Goal: Information Seeking & Learning: Learn about a topic

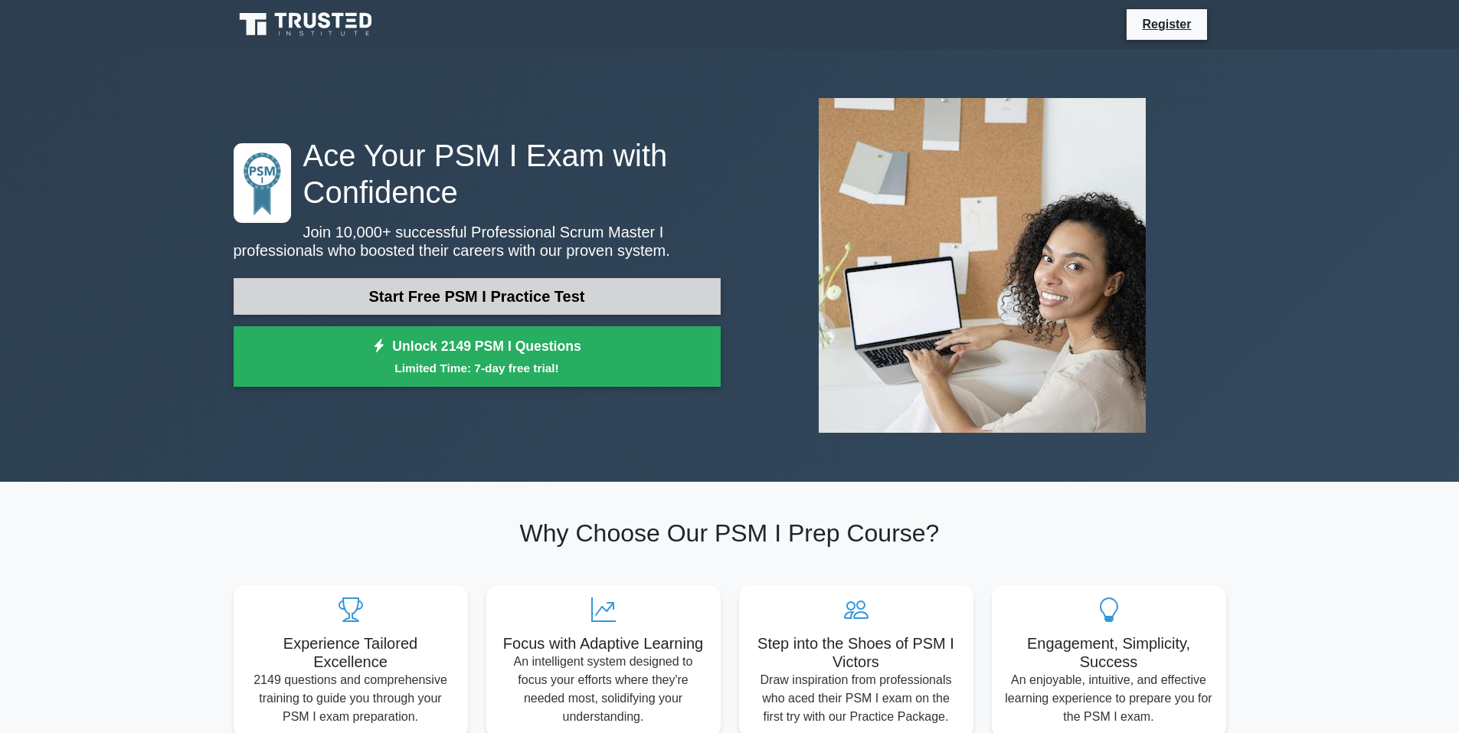
click at [522, 297] on link "Start Free PSM I Practice Test" at bounding box center [477, 296] width 487 height 37
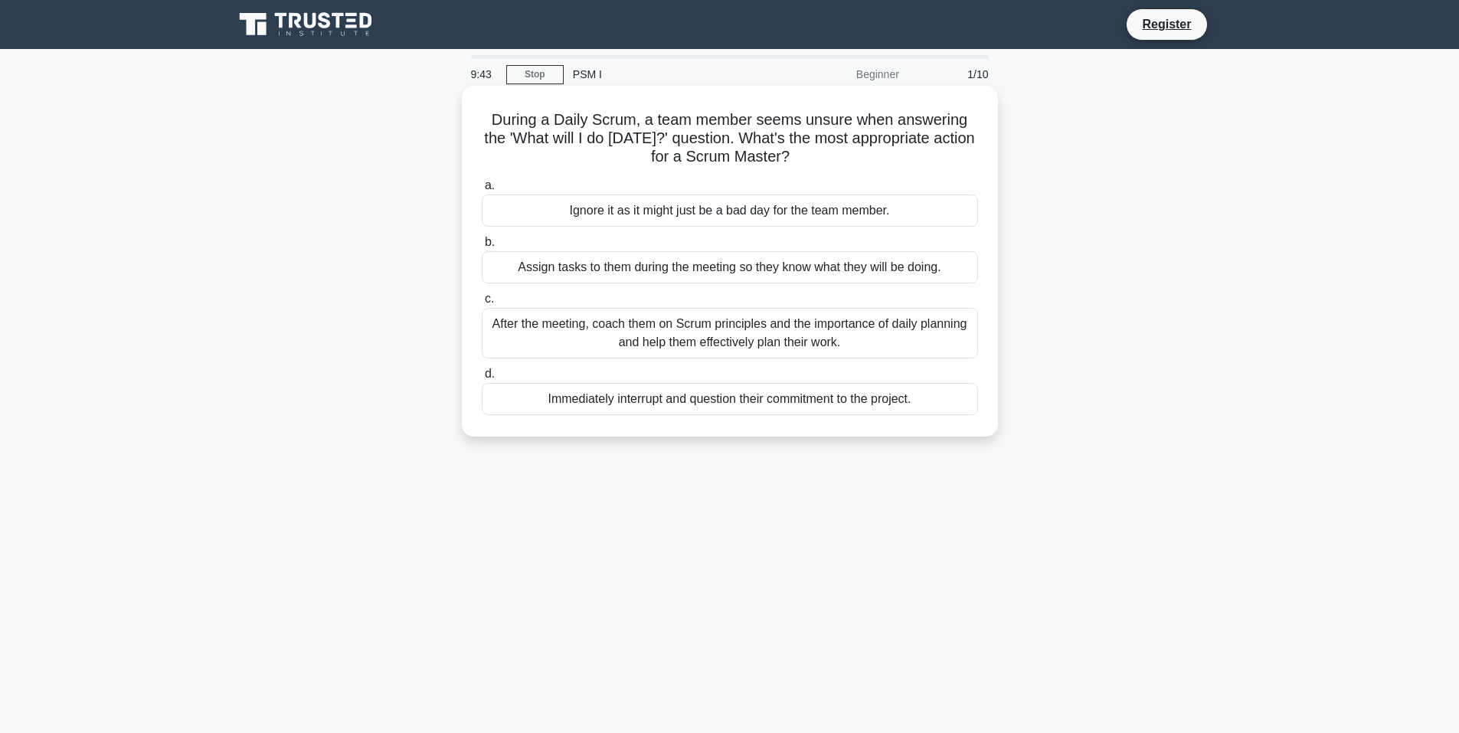
click at [778, 326] on div "After the meeting, coach them on Scrum principles and the importance of daily p…" at bounding box center [730, 333] width 496 height 51
click at [482, 304] on input "c. After the meeting, coach them on Scrum principles and the importance of dail…" at bounding box center [482, 299] width 0 height 10
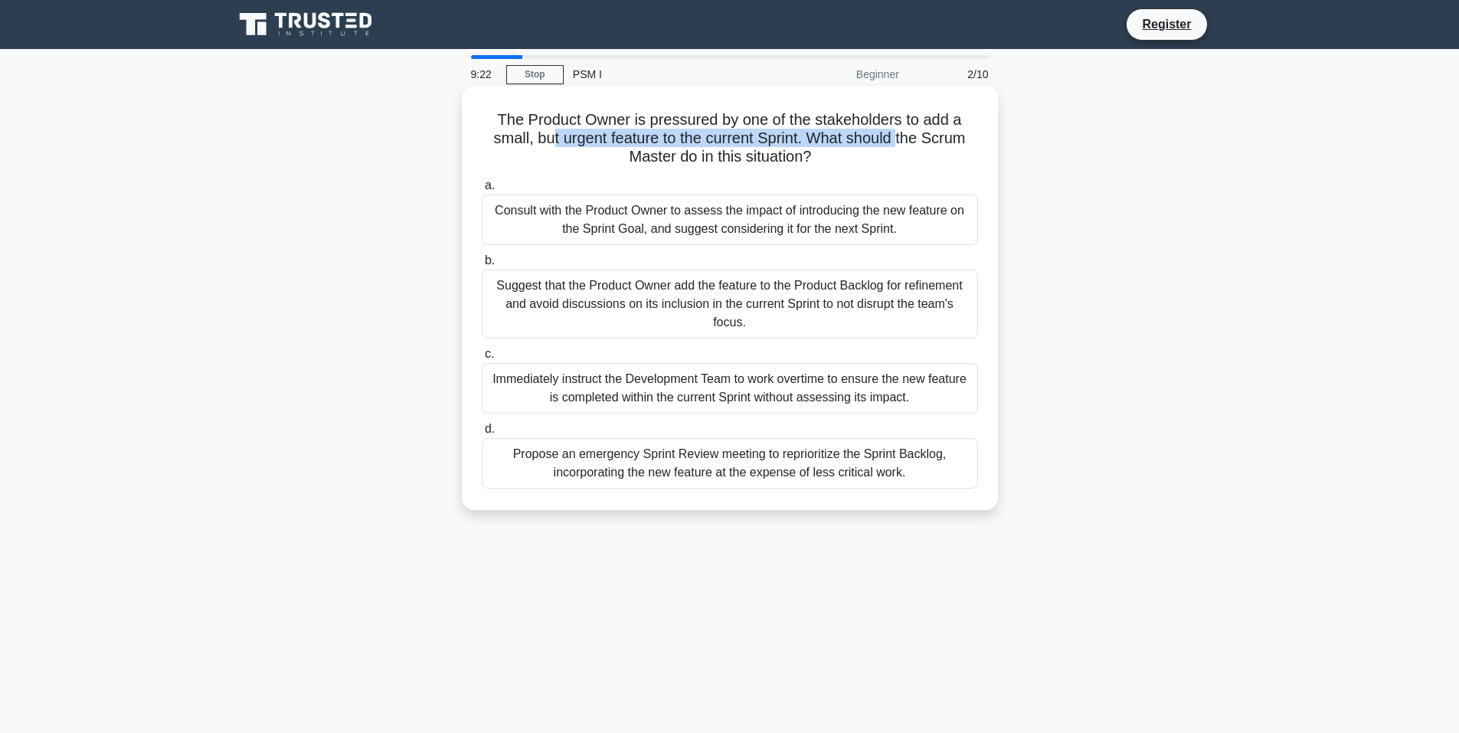
drag, startPoint x: 549, startPoint y: 141, endPoint x: 904, endPoint y: 135, distance: 354.6
click at [904, 135] on h5 "The Product Owner is pressured by one of the stakeholders to add a small, but u…" at bounding box center [729, 138] width 499 height 57
click at [816, 152] on icon ".spinner_0XTQ{transform-origin:center;animation:spinner_y6GP .75s linear infini…" at bounding box center [820, 158] width 18 height 18
click at [760, 298] on div "Suggest that the Product Owner add the feature to the Product Backlog for refin…" at bounding box center [730, 304] width 496 height 69
click at [482, 266] on input "b. Suggest that the Product Owner add the feature to the Product Backlog for re…" at bounding box center [482, 261] width 0 height 10
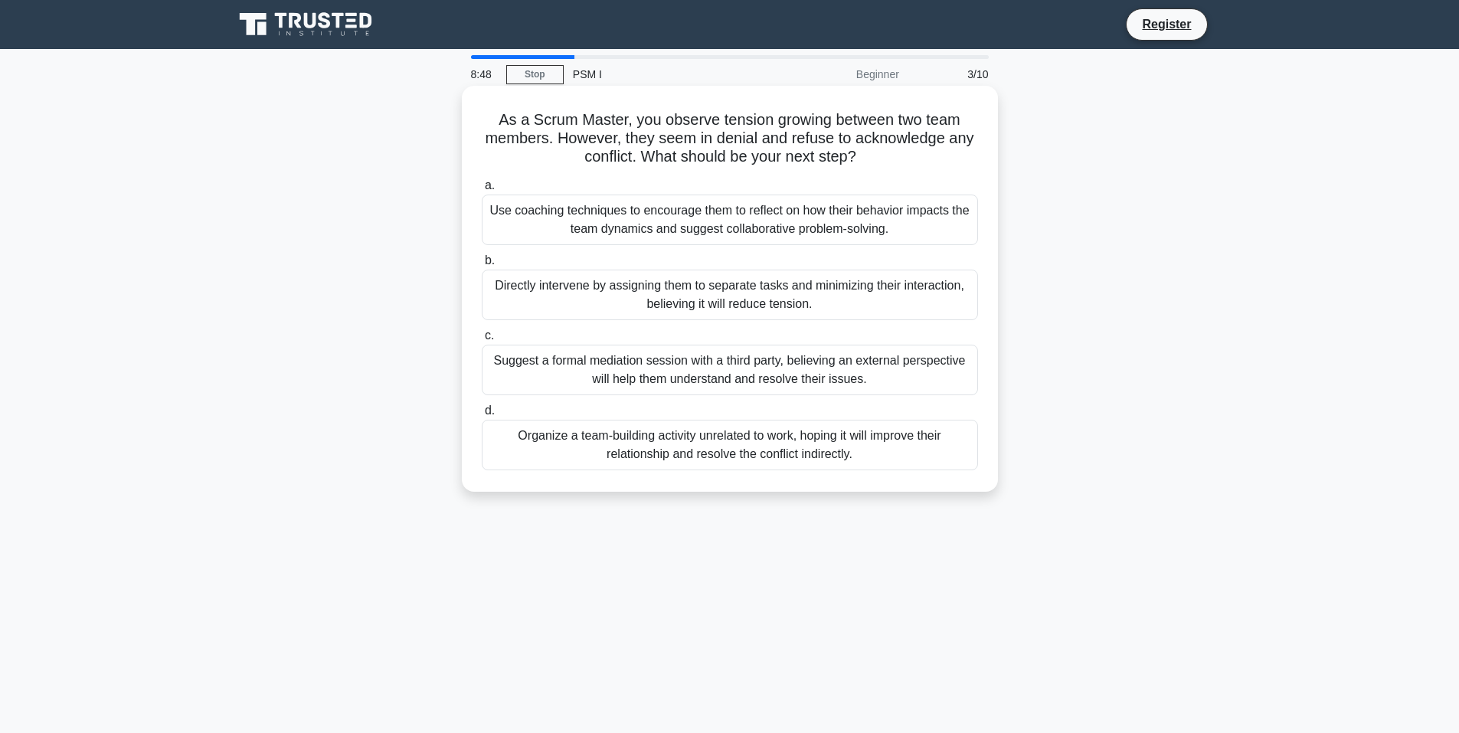
click at [707, 217] on div "Use coaching techniques to encourage them to reflect on how their behavior impa…" at bounding box center [730, 219] width 496 height 51
click at [482, 191] on input "a. Use coaching techniques to encourage them to reflect on how their behavior i…" at bounding box center [482, 186] width 0 height 10
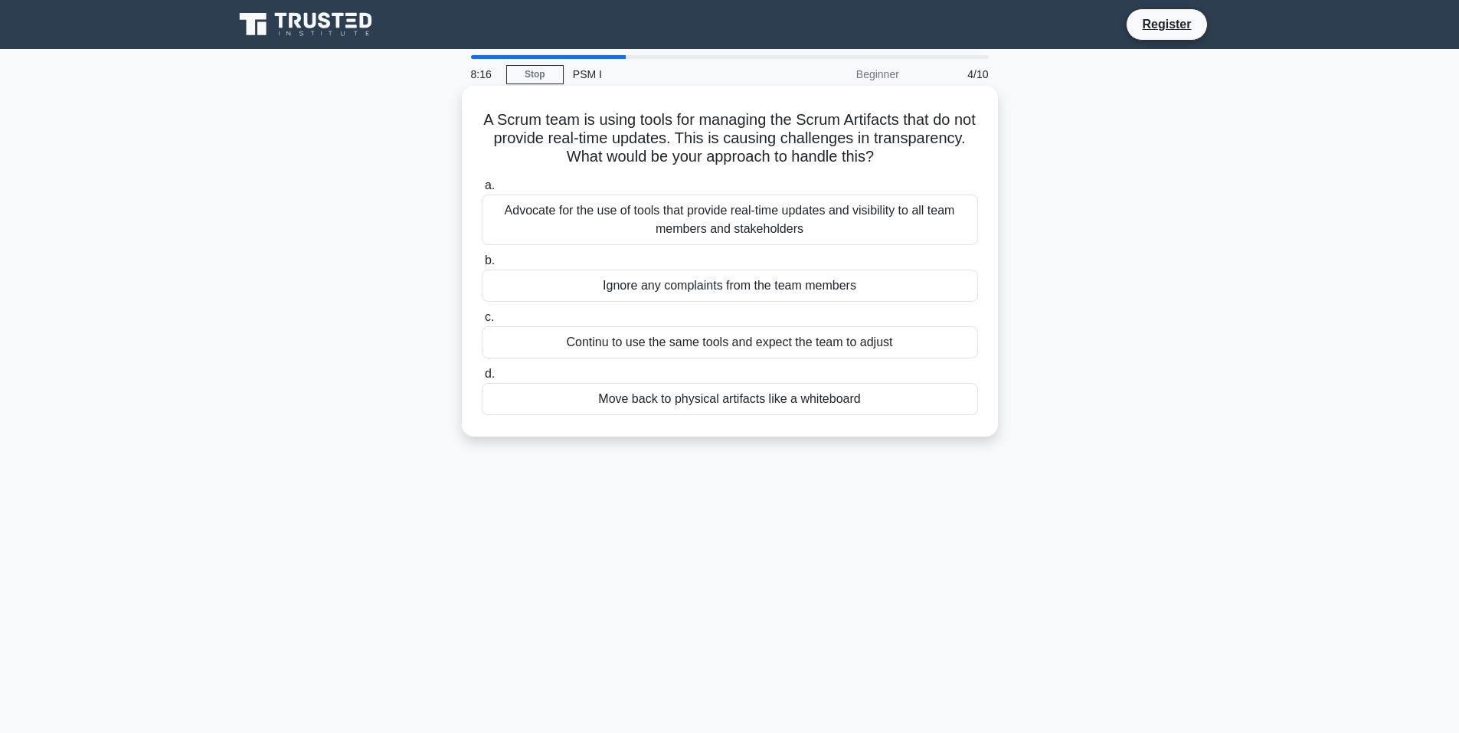
click at [778, 209] on div "Advocate for the use of tools that provide real-time updates and visibility to …" at bounding box center [730, 219] width 496 height 51
click at [482, 191] on input "a. Advocate for the use of tools that provide real-time updates and visibility …" at bounding box center [482, 186] width 0 height 10
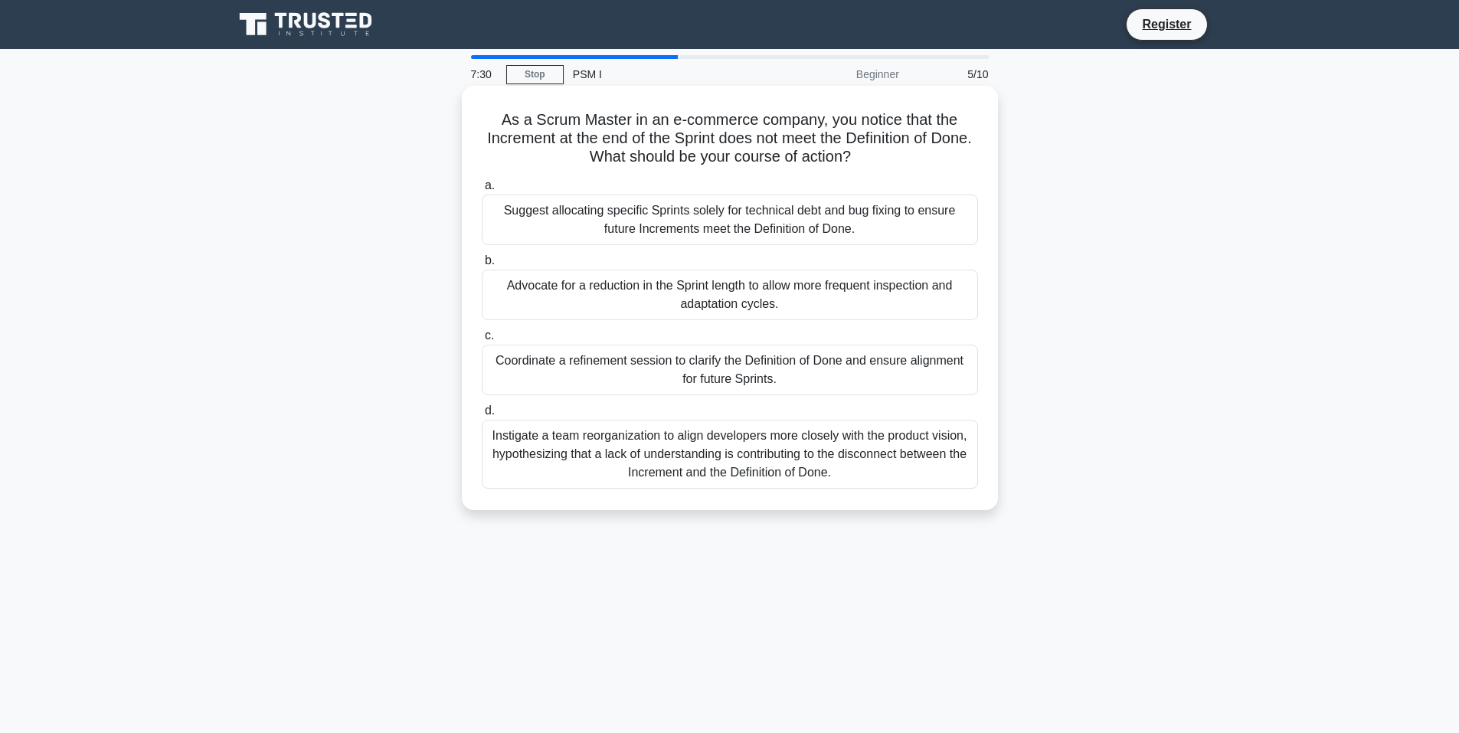
click at [855, 362] on div "Coordinate a refinement session to clarify the Definition of Done and ensure al…" at bounding box center [730, 370] width 496 height 51
click at [482, 341] on input "c. Coordinate a refinement session to clarify the Definition of Done and ensure…" at bounding box center [482, 336] width 0 height 10
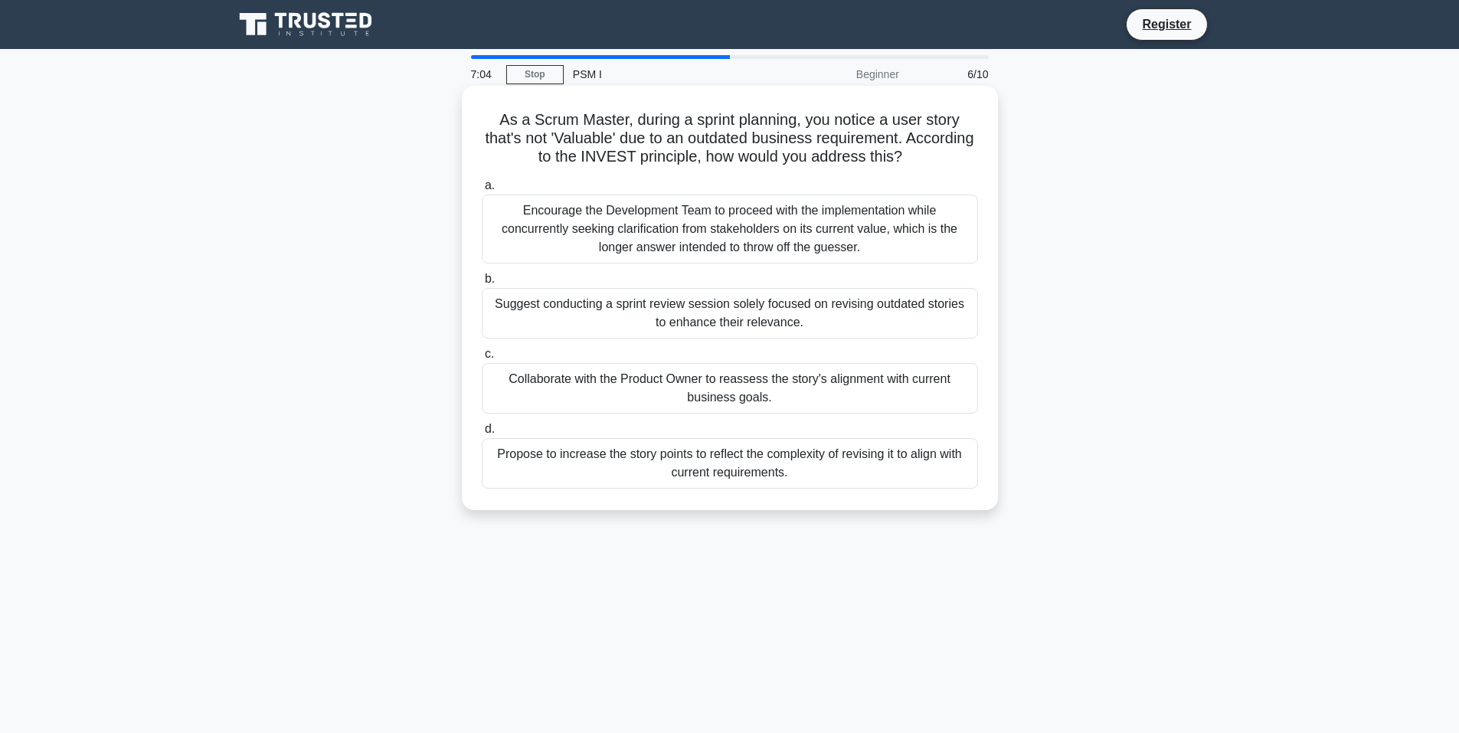
click at [763, 383] on div "Collaborate with the Product Owner to reassess the story's alignment with curre…" at bounding box center [730, 388] width 496 height 51
click at [482, 359] on input "c. Collaborate with the Product Owner to reassess the story's alignment with cu…" at bounding box center [482, 354] width 0 height 10
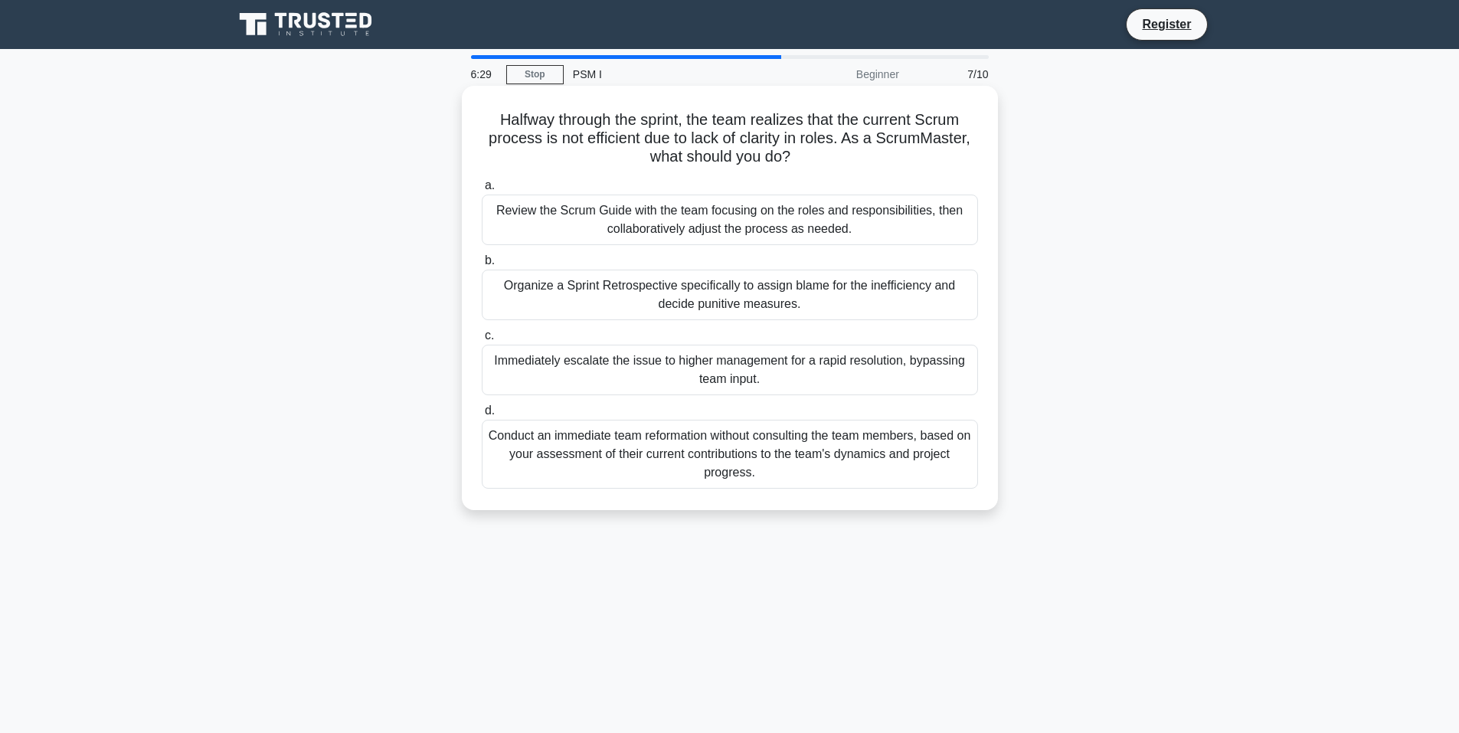
click at [812, 204] on div "Review the Scrum Guide with the team focusing on the roles and responsibilities…" at bounding box center [730, 219] width 496 height 51
click at [482, 191] on input "a. Review the Scrum Guide with the team focusing on the roles and responsibilit…" at bounding box center [482, 186] width 0 height 10
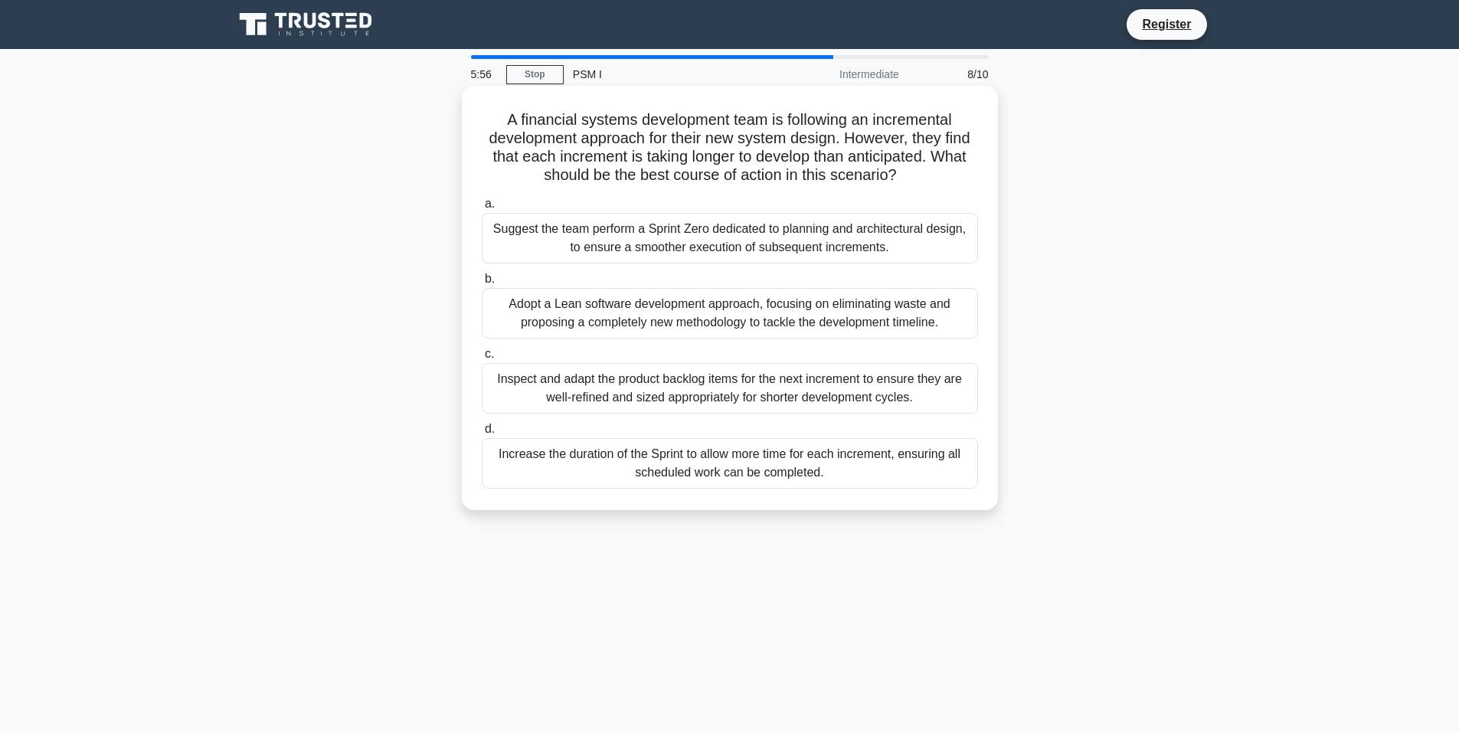
click at [735, 391] on div "Inspect and adapt the product backlog items for the next increment to ensure th…" at bounding box center [730, 388] width 496 height 51
click at [482, 359] on input "c. Inspect and adapt the product backlog items for the next increment to ensure…" at bounding box center [482, 354] width 0 height 10
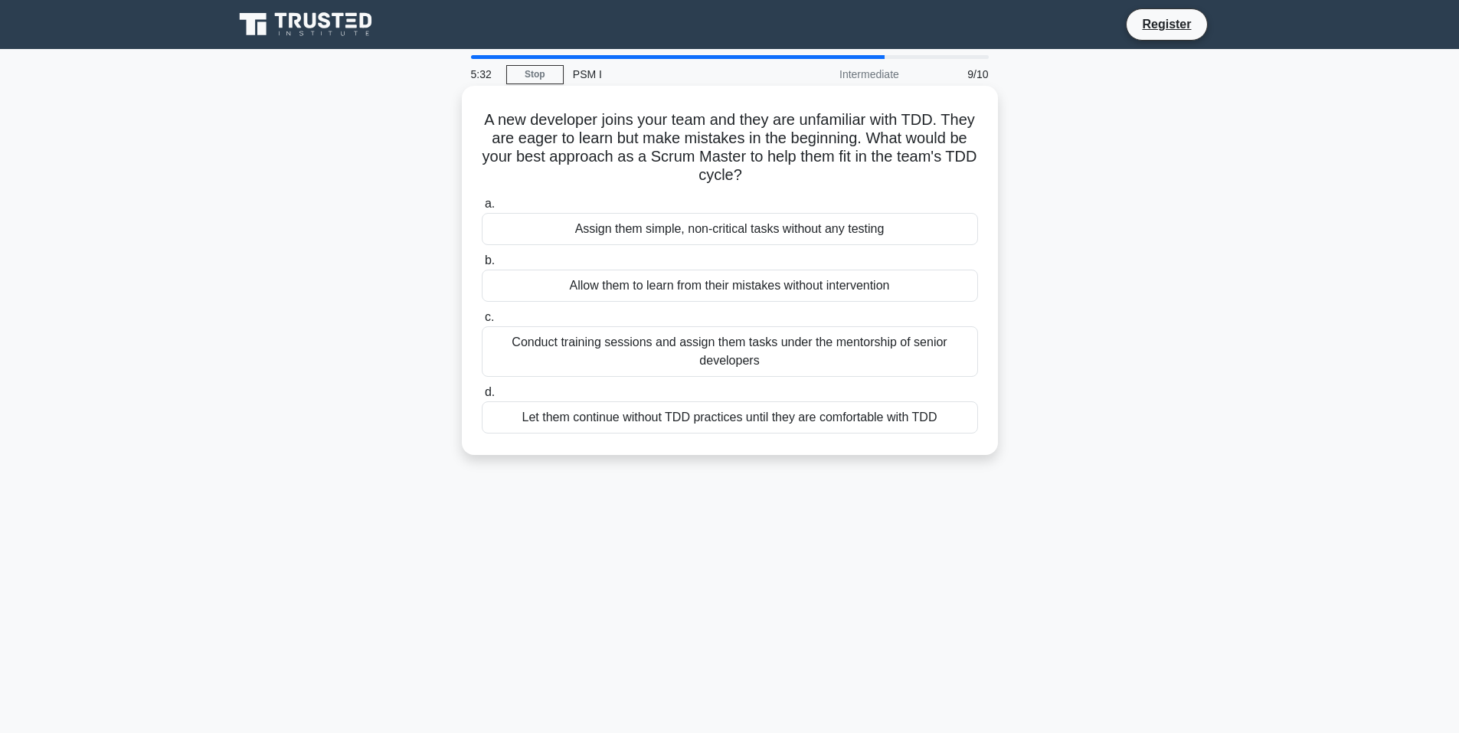
click at [856, 350] on div "Conduct training sessions and assign them tasks under the mentorship of senior …" at bounding box center [730, 351] width 496 height 51
click at [482, 322] on input "c. Conduct training sessions and assign them tasks under the mentorship of seni…" at bounding box center [482, 317] width 0 height 10
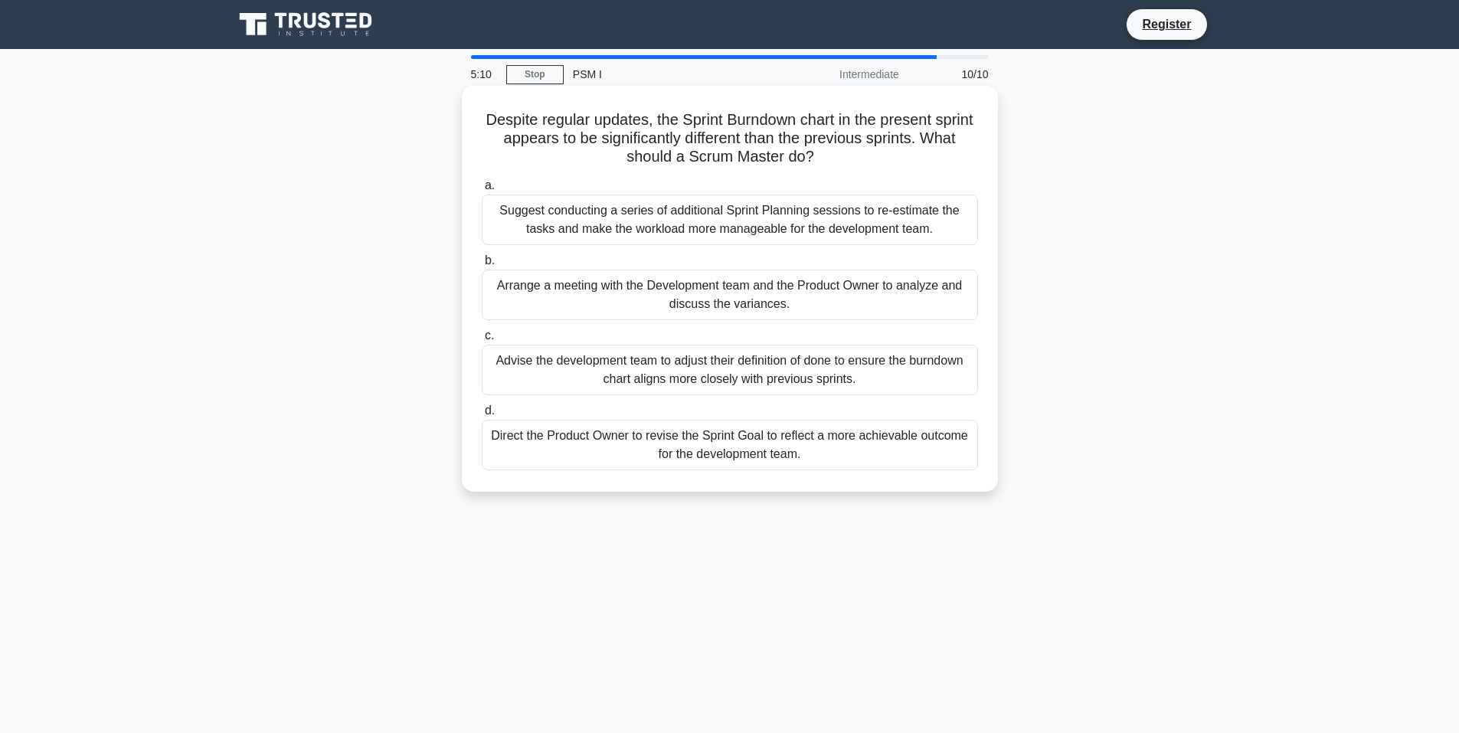
click at [782, 291] on div "Arrange a meeting with the Development team and the Product Owner to analyze an…" at bounding box center [730, 295] width 496 height 51
click at [482, 266] on input "b. Arrange a meeting with the Development team and the Product Owner to analyze…" at bounding box center [482, 261] width 0 height 10
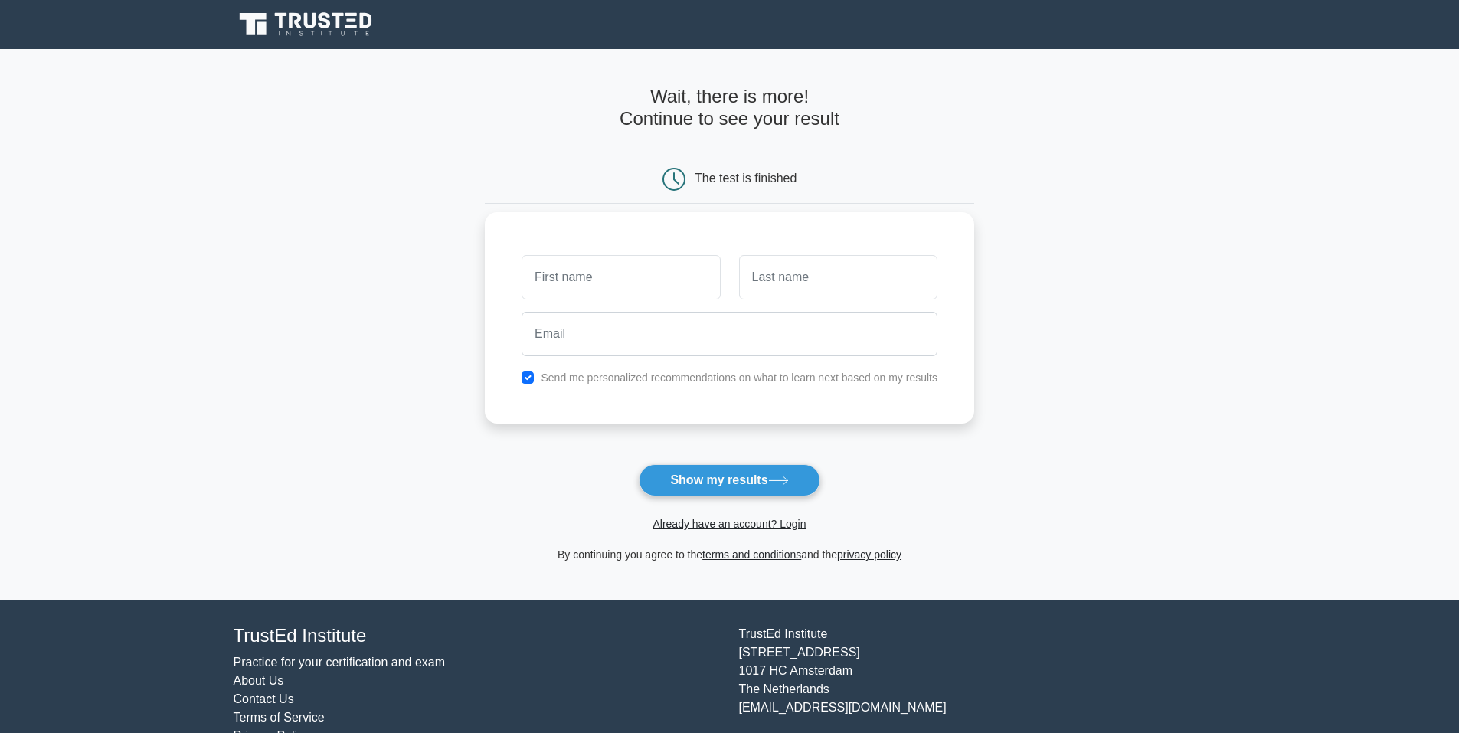
click at [627, 289] on input "text" at bounding box center [620, 277] width 198 height 44
type input "melissa"
type input "swart"
click at [614, 372] on label "Send me personalized recommendations on what to learn next based on my results" at bounding box center [739, 377] width 397 height 12
click at [515, 375] on div "Send me personalized recommendations on what to learn next based on my results" at bounding box center [729, 377] width 434 height 18
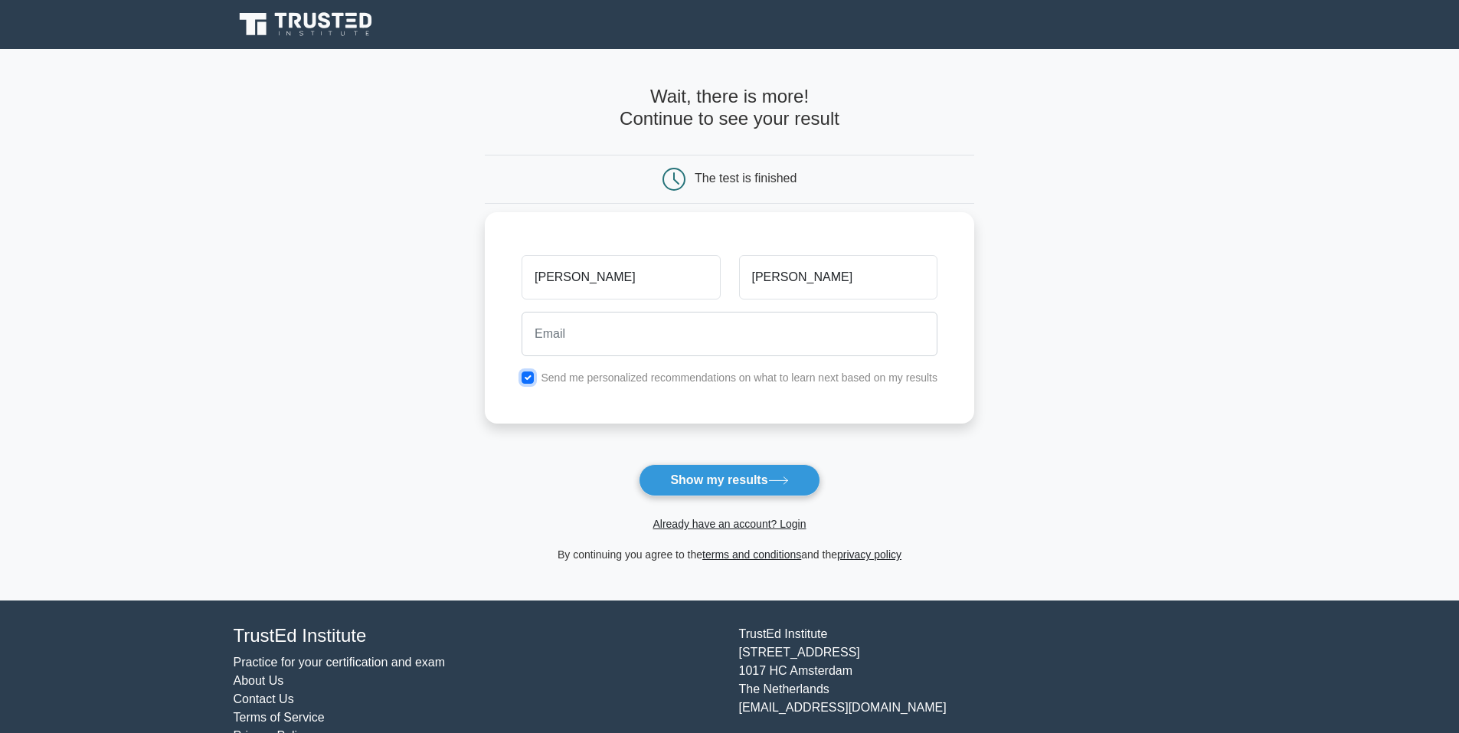
click at [531, 377] on input "checkbox" at bounding box center [527, 377] width 12 height 12
checkbox input "false"
click at [779, 478] on icon at bounding box center [778, 480] width 21 height 8
click at [631, 311] on div at bounding box center [729, 334] width 434 height 57
click at [623, 330] on input "email" at bounding box center [729, 334] width 416 height 44
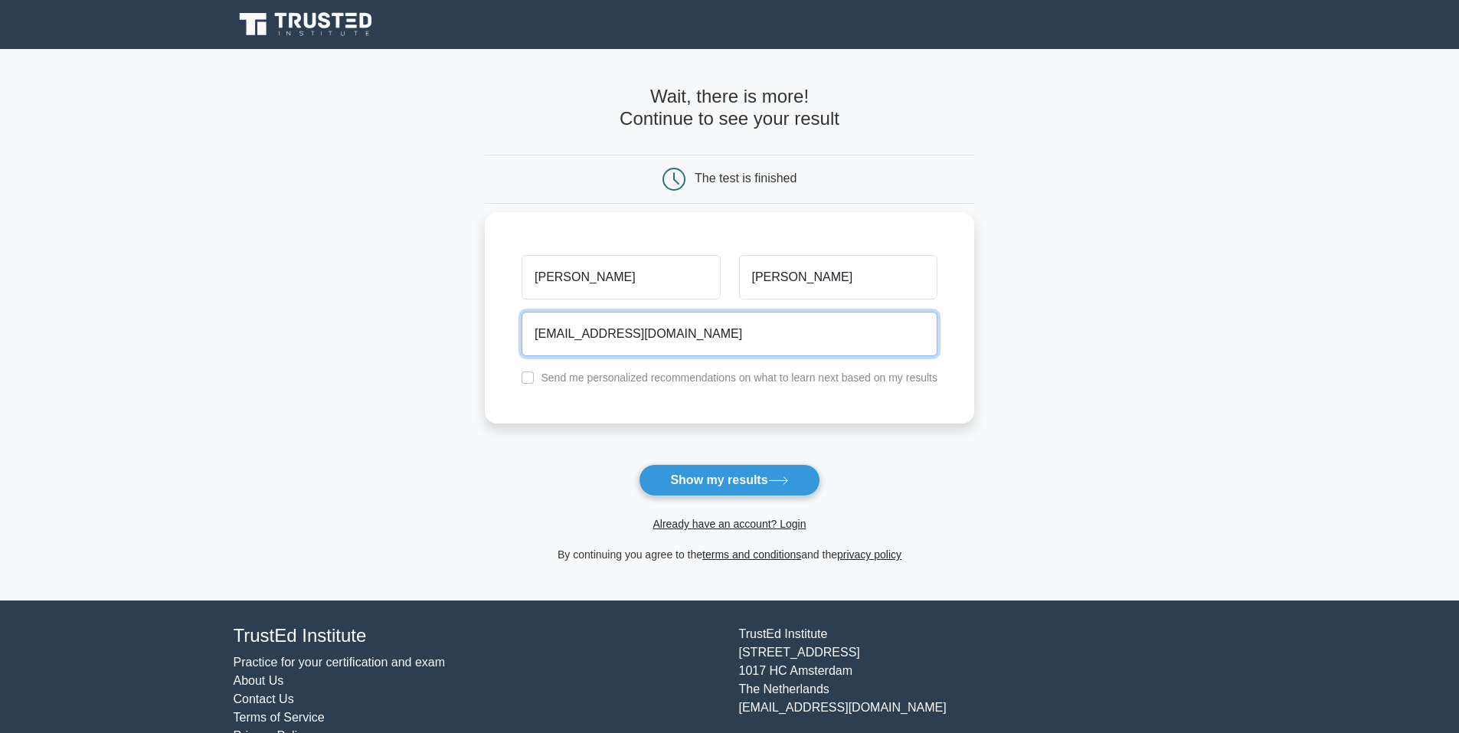
type input "melissaswart@live.com"
click at [639, 464] on button "Show my results" at bounding box center [729, 480] width 181 height 32
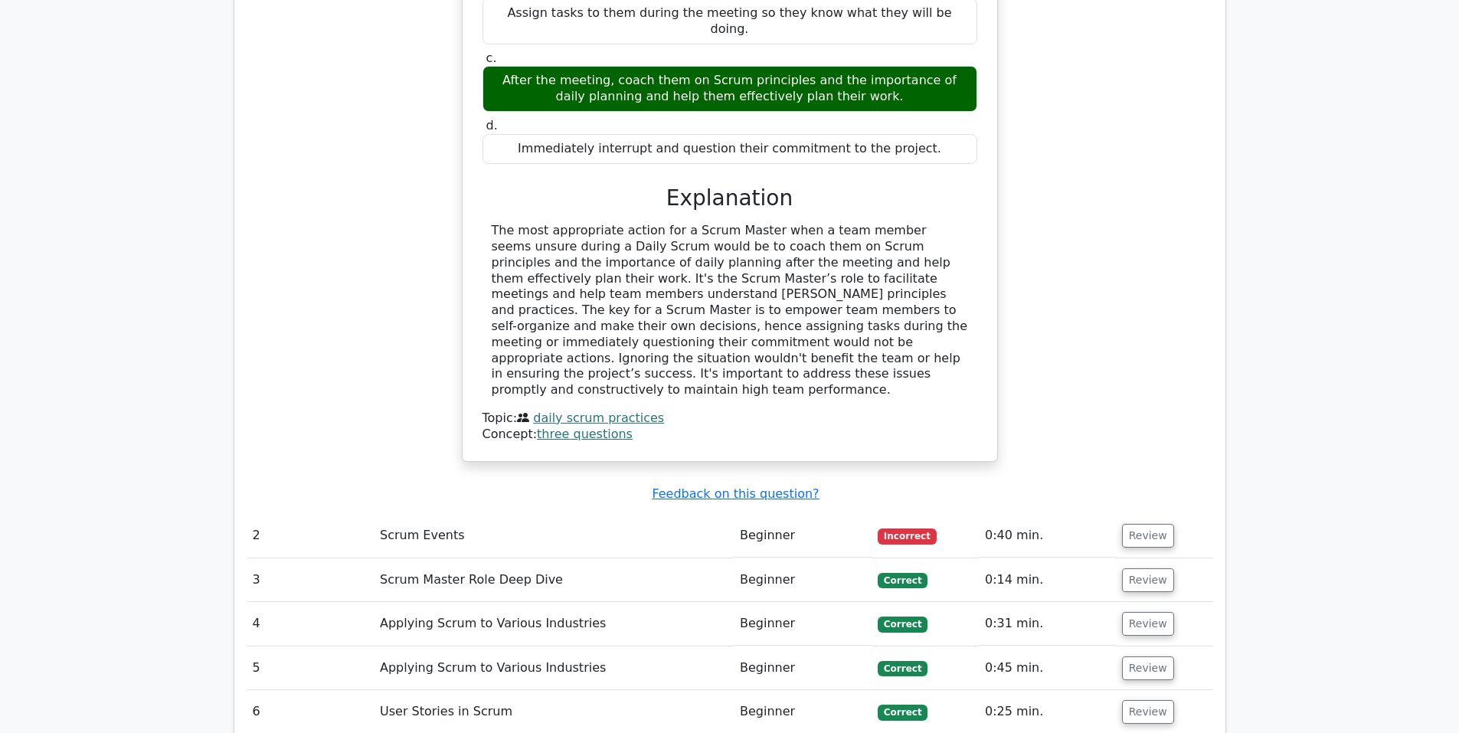
scroll to position [1761, 0]
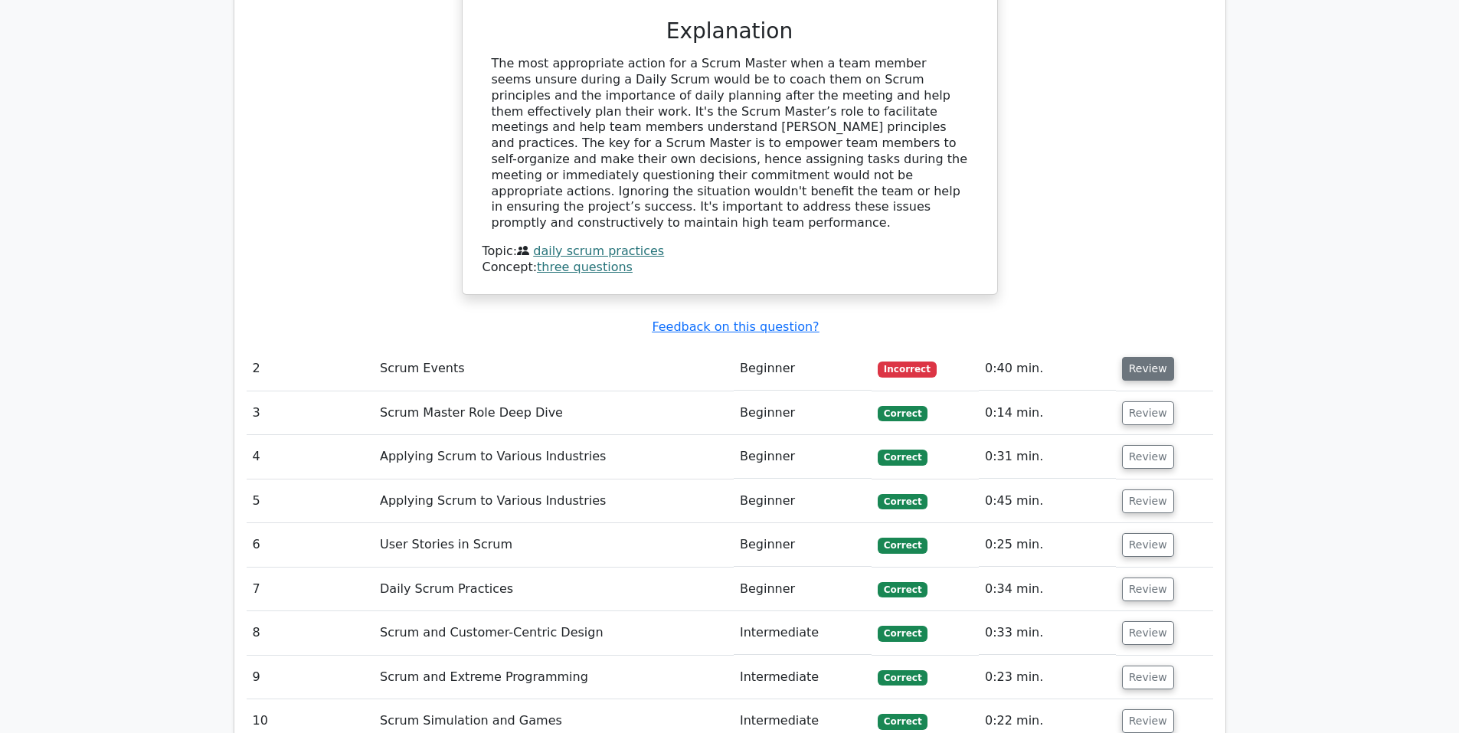
click at [1136, 357] on button "Review" at bounding box center [1148, 369] width 52 height 24
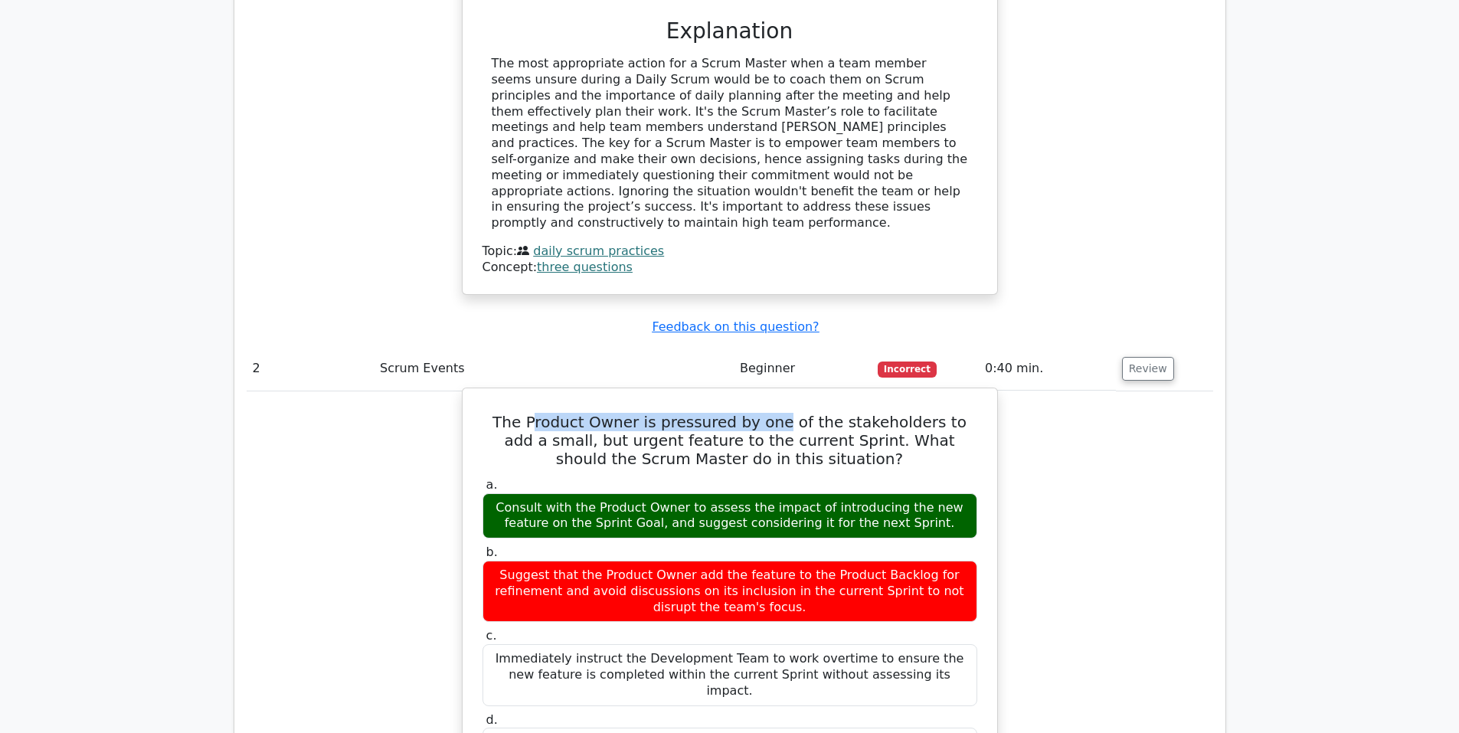
drag, startPoint x: 532, startPoint y: 339, endPoint x: 806, endPoint y: 338, distance: 274.1
click at [769, 413] on h5 "The Product Owner is pressured by one of the stakeholders to add a small, but u…" at bounding box center [730, 440] width 498 height 55
click at [626, 413] on h5 "The Product Owner is pressured by one of the stakeholders to add a small, but u…" at bounding box center [730, 440] width 498 height 55
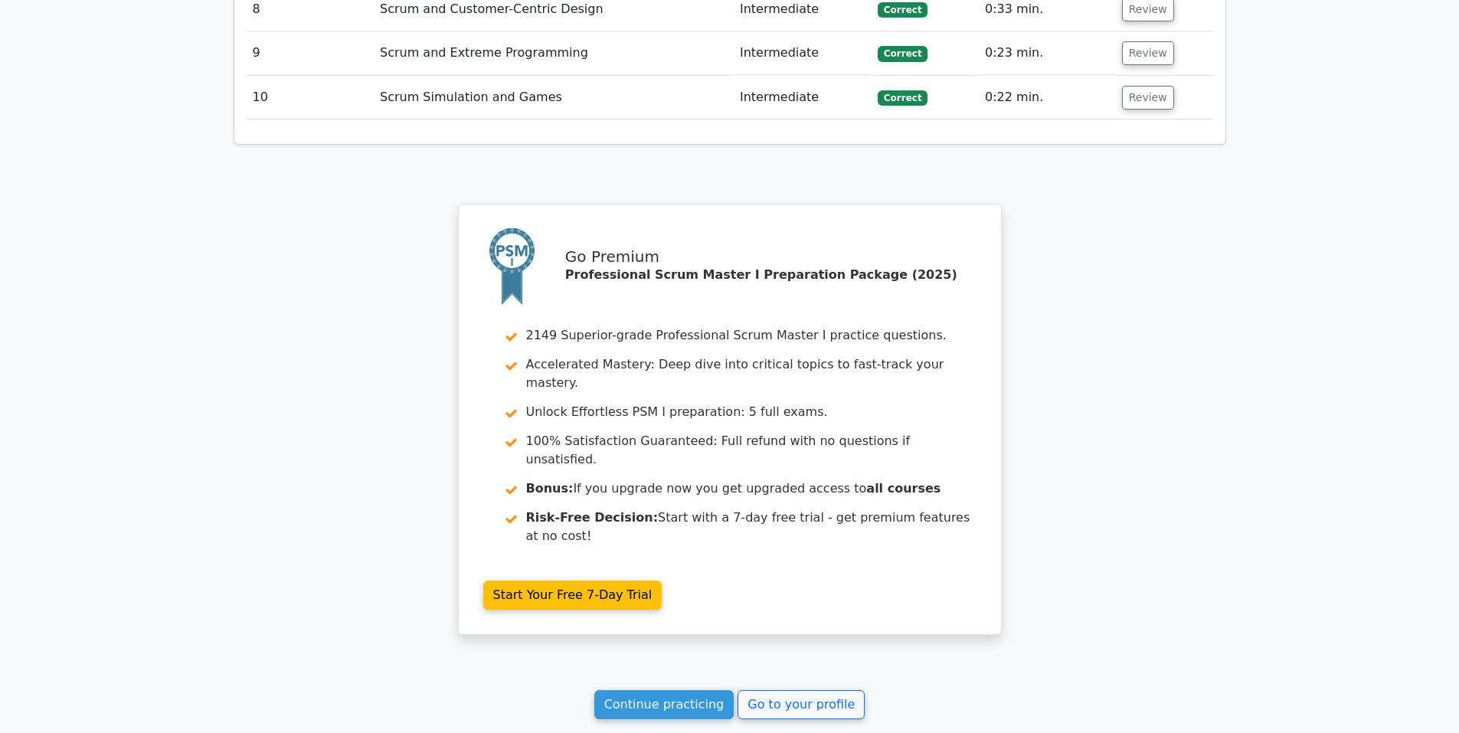
scroll to position [3116, 0]
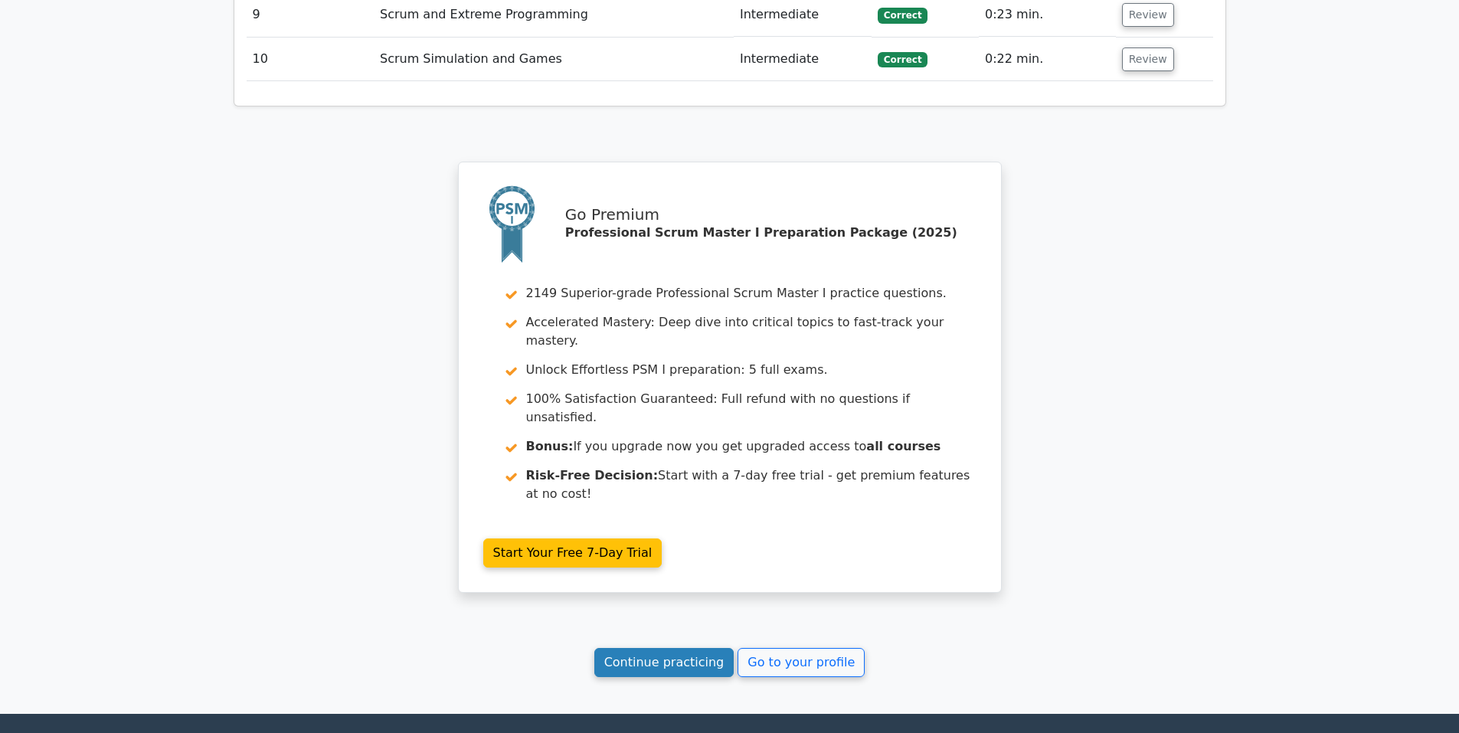
click at [638, 648] on link "Continue practicing" at bounding box center [664, 662] width 140 height 29
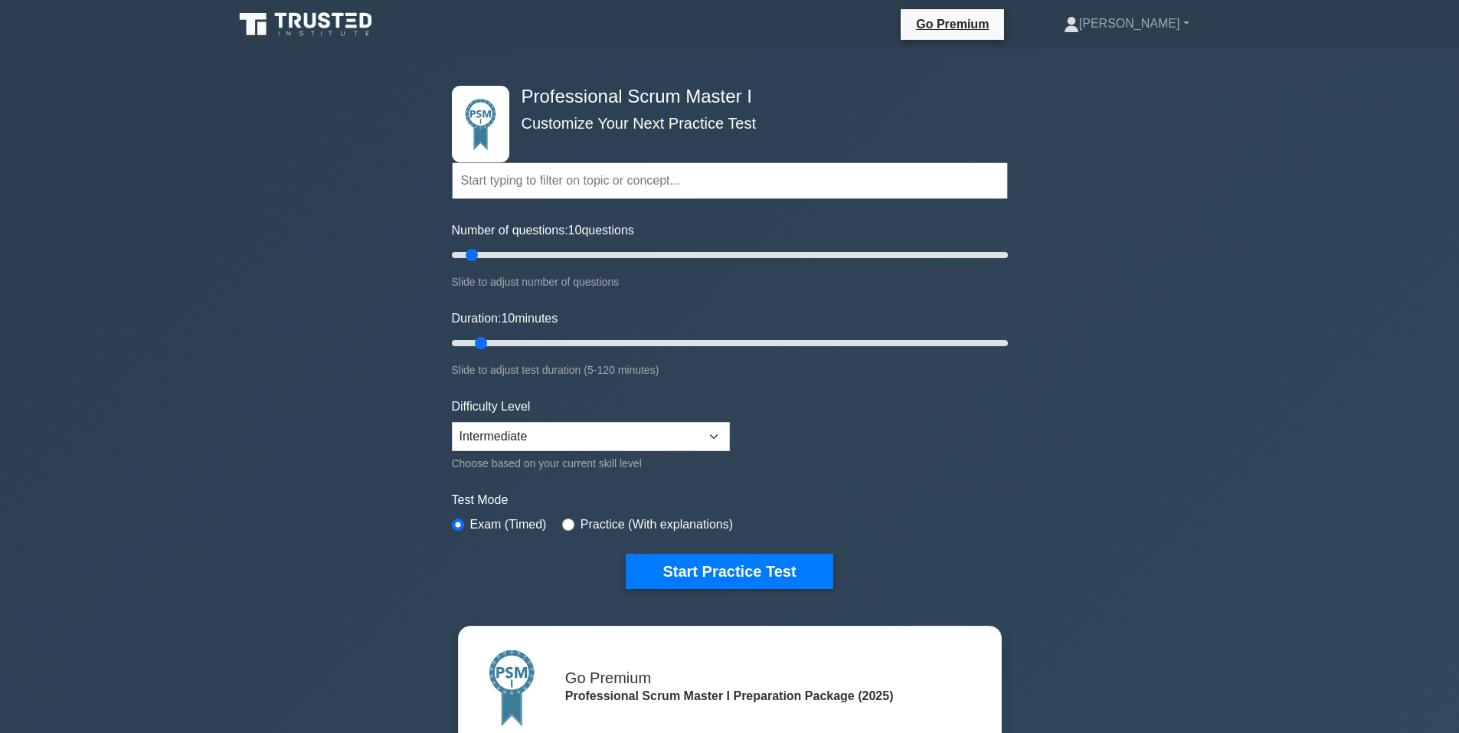
click at [597, 181] on input "text" at bounding box center [730, 180] width 556 height 37
click at [522, 429] on select "Beginner Intermediate Expert" at bounding box center [591, 436] width 278 height 29
click at [452, 422] on select "Beginner Intermediate Expert" at bounding box center [591, 436] width 278 height 29
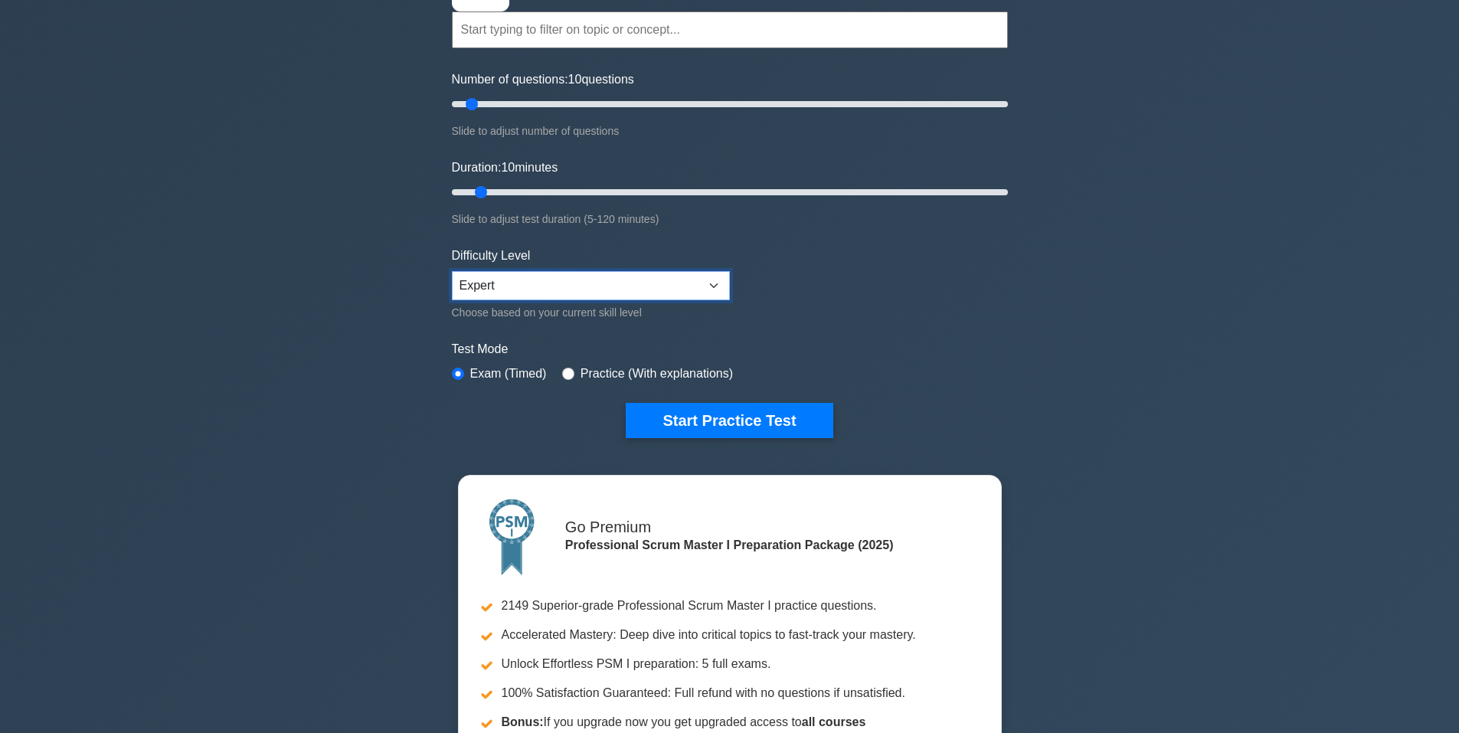
scroll to position [153, 0]
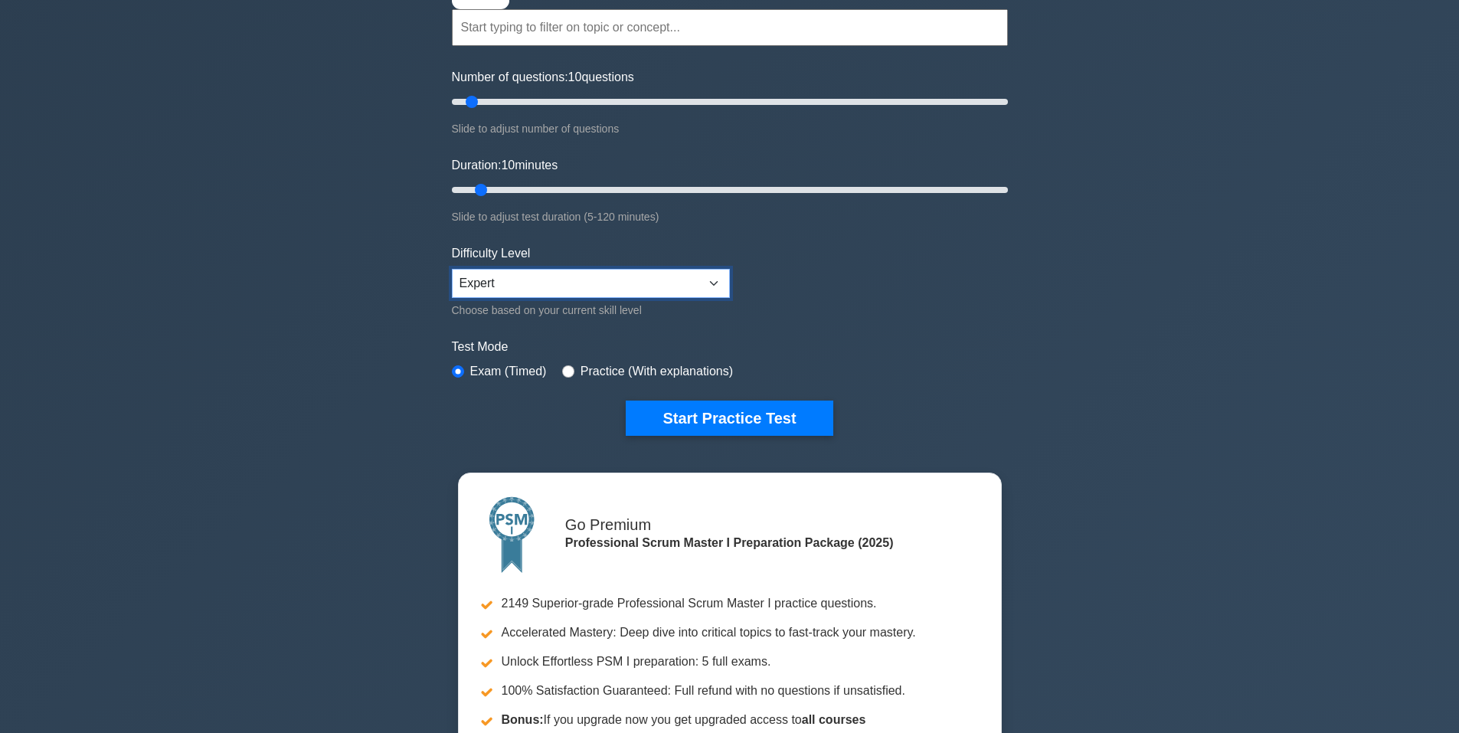
click at [497, 289] on select "Beginner Intermediate Expert" at bounding box center [591, 283] width 278 height 29
select select "intermediate"
click at [452, 269] on select "Beginner Intermediate Expert" at bounding box center [591, 283] width 278 height 29
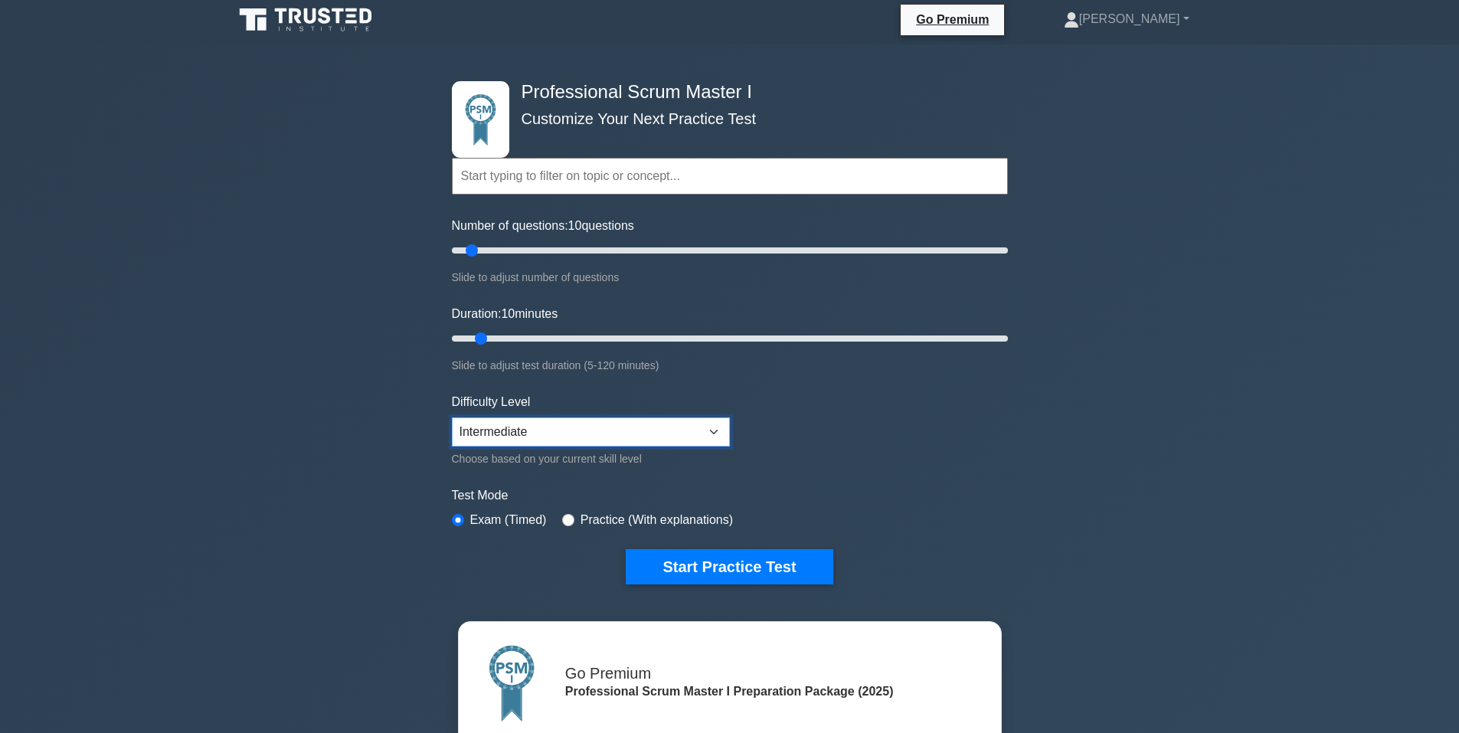
scroll to position [0, 0]
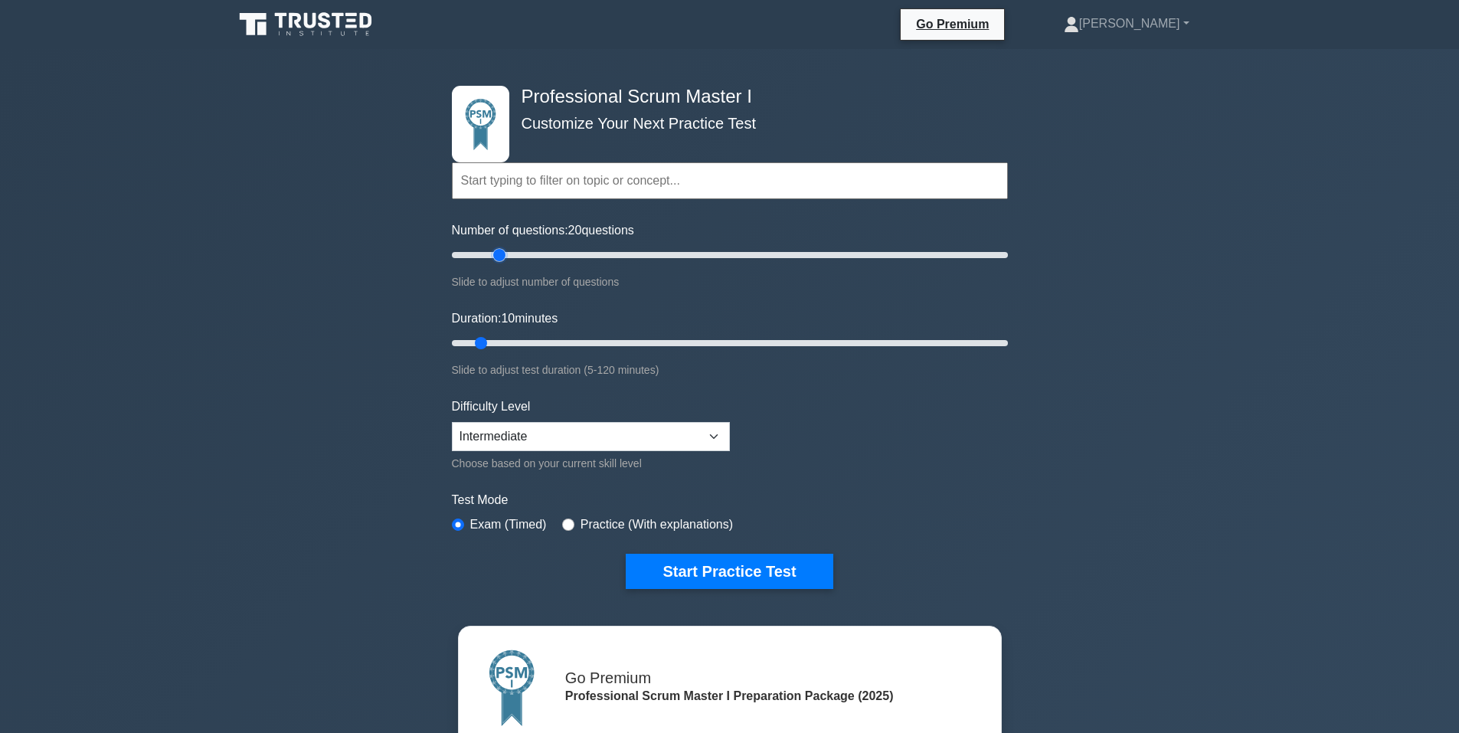
drag, startPoint x: 472, startPoint y: 250, endPoint x: 500, endPoint y: 256, distance: 28.1
type input "20"
click at [500, 256] on input "Number of questions: 20 questions" at bounding box center [730, 255] width 556 height 18
drag, startPoint x: 480, startPoint y: 343, endPoint x: 545, endPoint y: 341, distance: 65.1
click at [545, 341] on input "Duration: 25 minutes" at bounding box center [730, 343] width 556 height 18
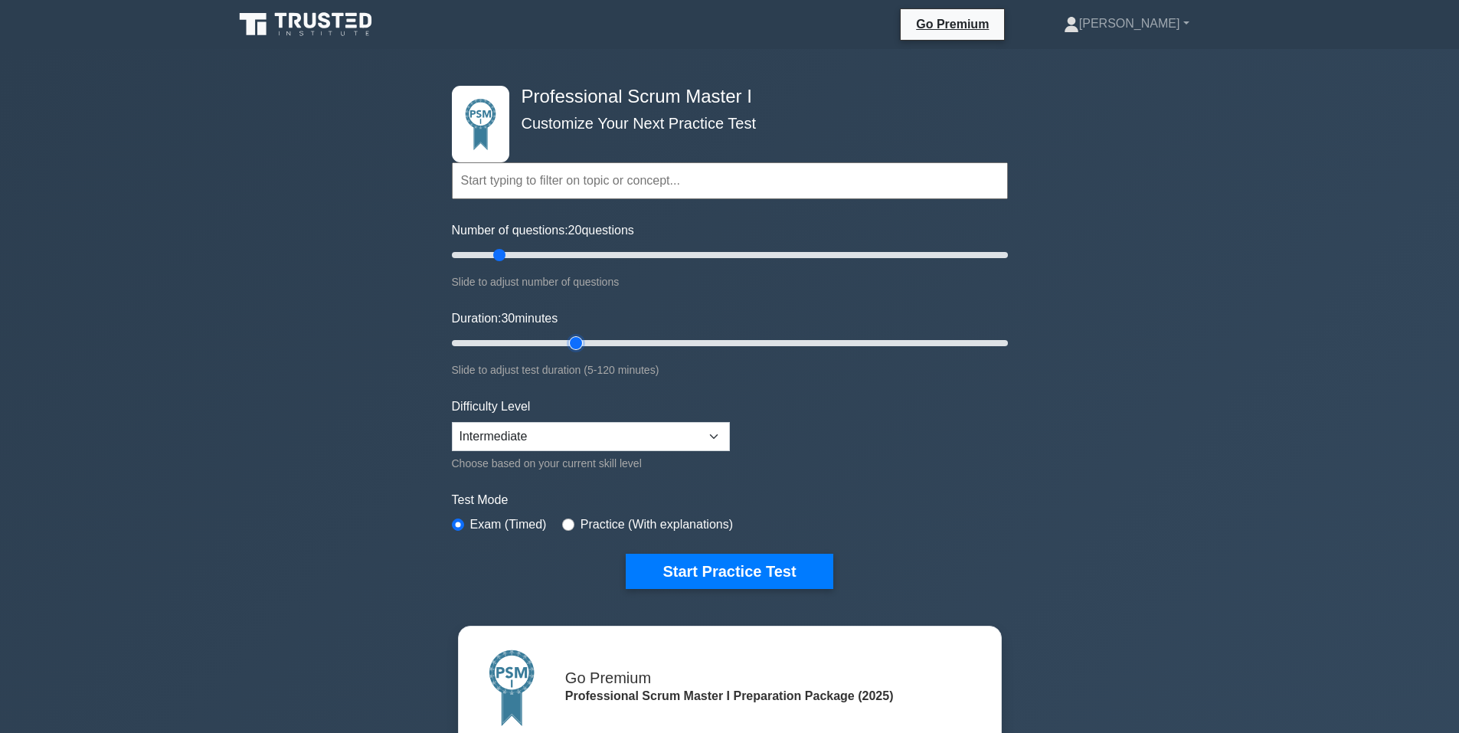
drag, startPoint x: 557, startPoint y: 342, endPoint x: 566, endPoint y: 344, distance: 9.3
type input "30"
click at [566, 344] on input "Duration: 30 minutes" at bounding box center [730, 343] width 556 height 18
drag, startPoint x: 504, startPoint y: 256, endPoint x: 518, endPoint y: 259, distance: 14.9
type input "25"
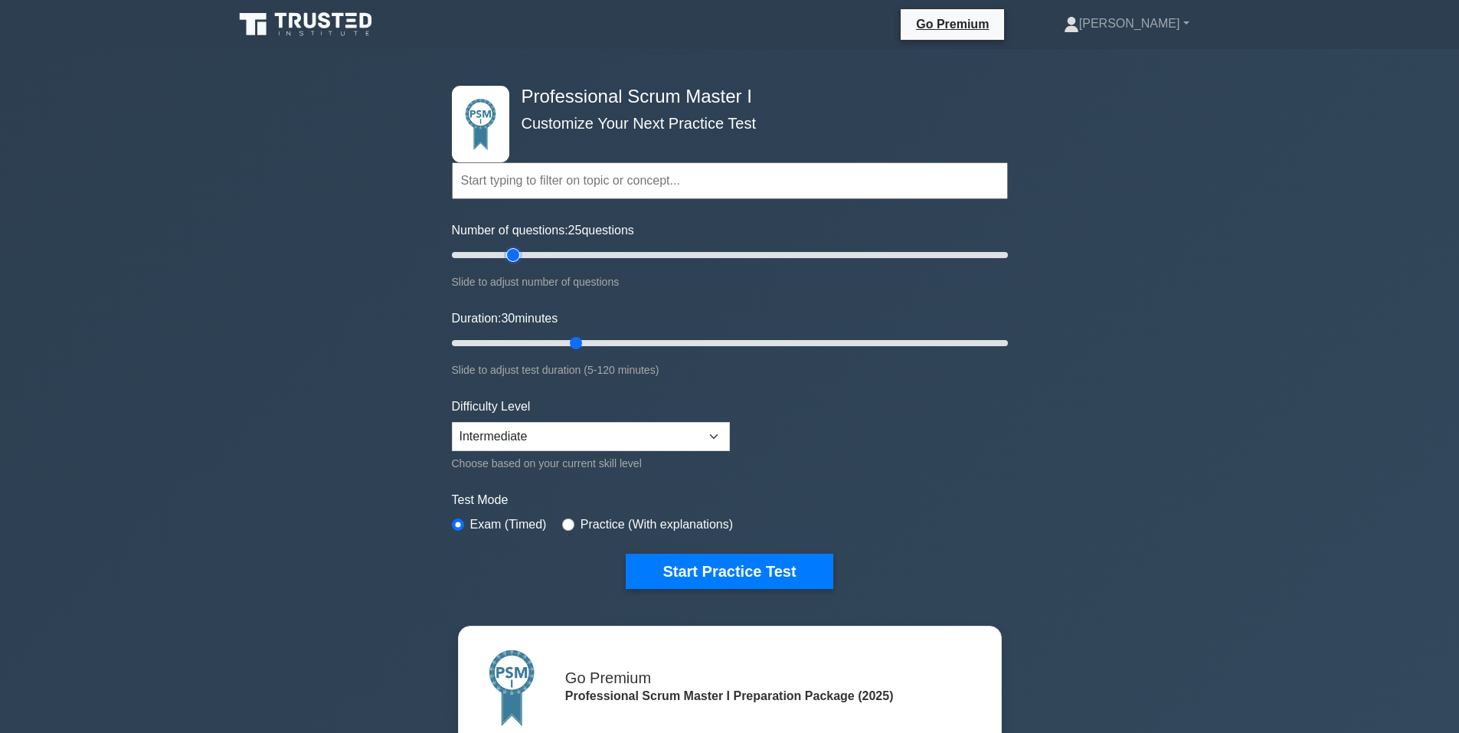
click at [518, 259] on input "Number of questions: 25 questions" at bounding box center [730, 255] width 556 height 18
click at [693, 564] on button "Start Practice Test" at bounding box center [729, 571] width 207 height 35
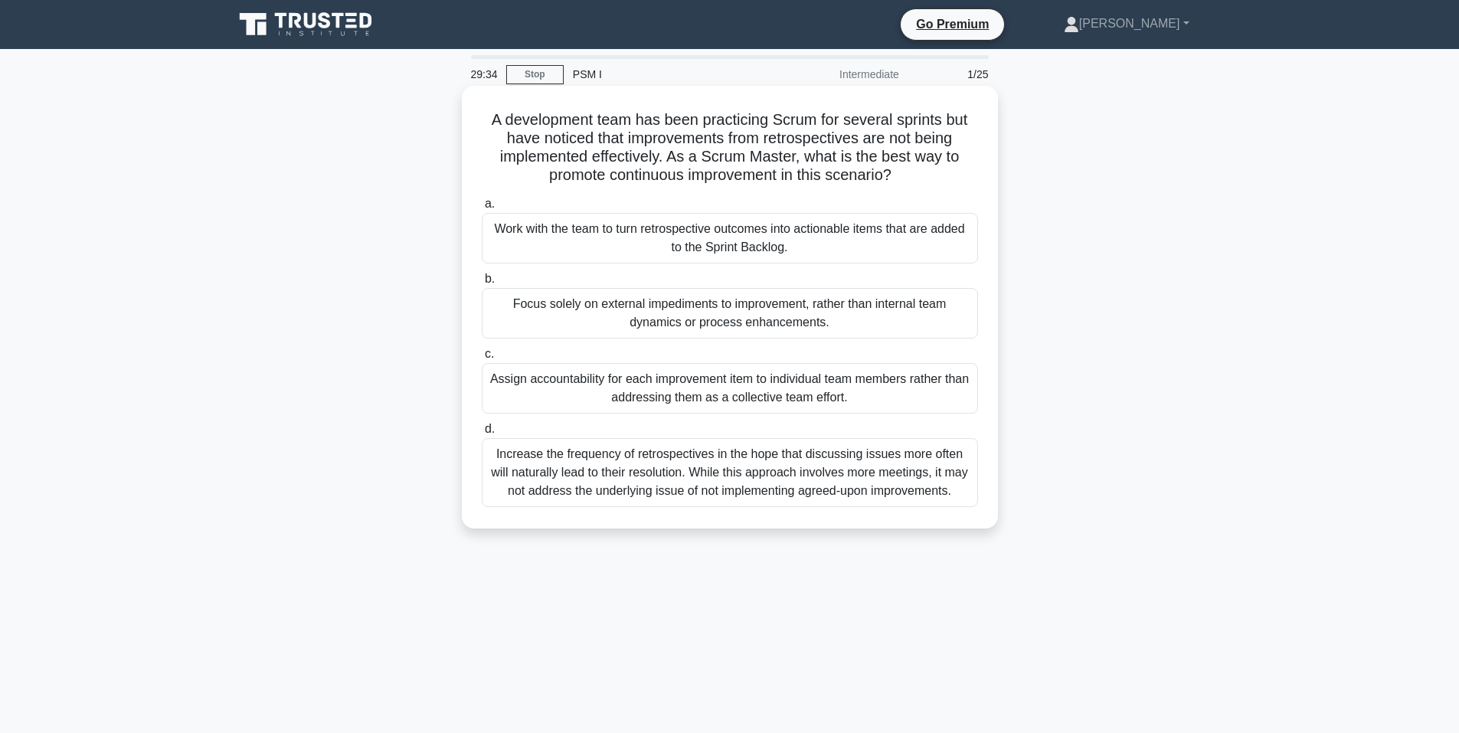
click at [619, 387] on div "Assign accountability for each improvement item to individual team members rath…" at bounding box center [730, 388] width 496 height 51
click at [482, 359] on input "c. Assign accountability for each improvement item to individual team members r…" at bounding box center [482, 354] width 0 height 10
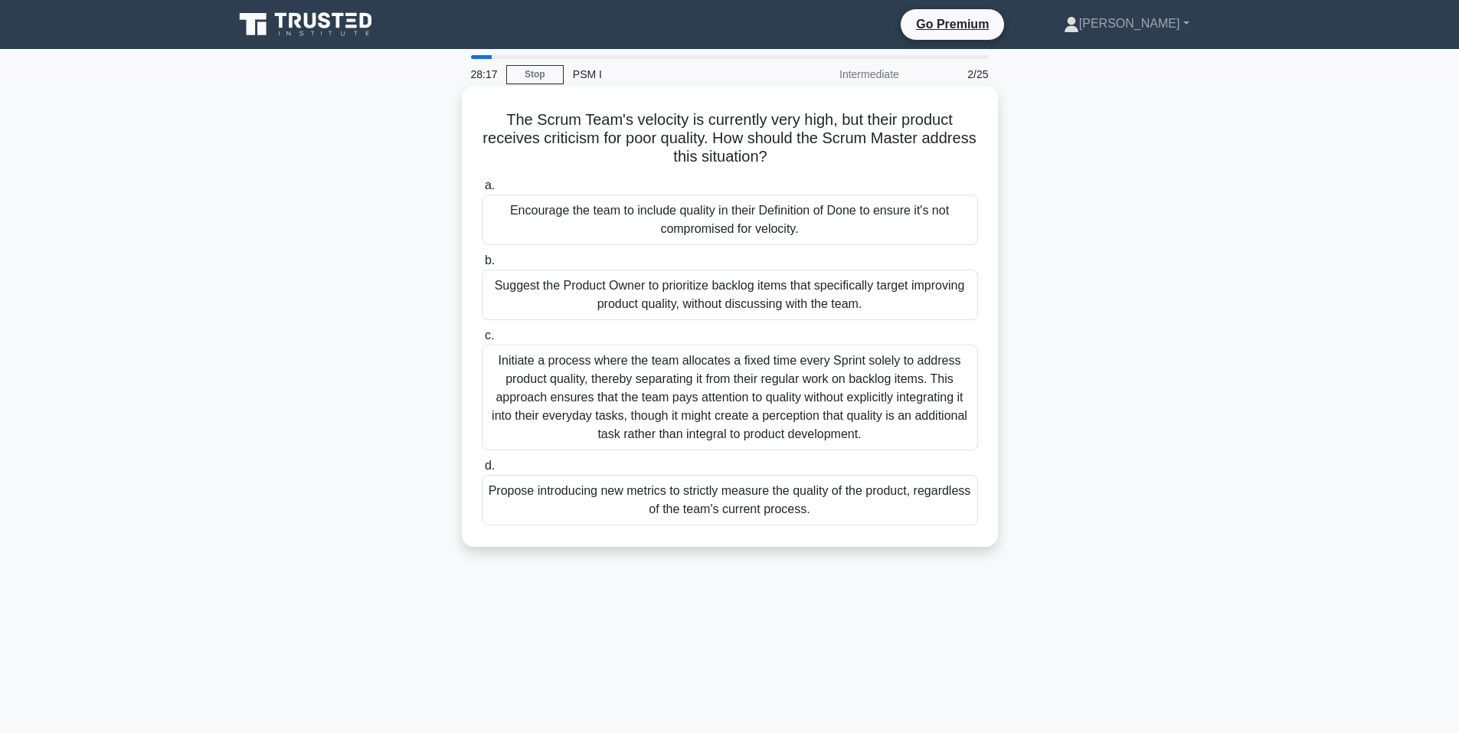
click at [843, 175] on div "a. Encourage the team to include quality in their Definition of Done to ensure …" at bounding box center [729, 350] width 515 height 355
click at [843, 216] on div "Encourage the team to include quality in their Definition of Done to ensure it'…" at bounding box center [730, 219] width 496 height 51
click at [482, 191] on input "a. Encourage the team to include quality in their Definition of Done to ensure …" at bounding box center [482, 186] width 0 height 10
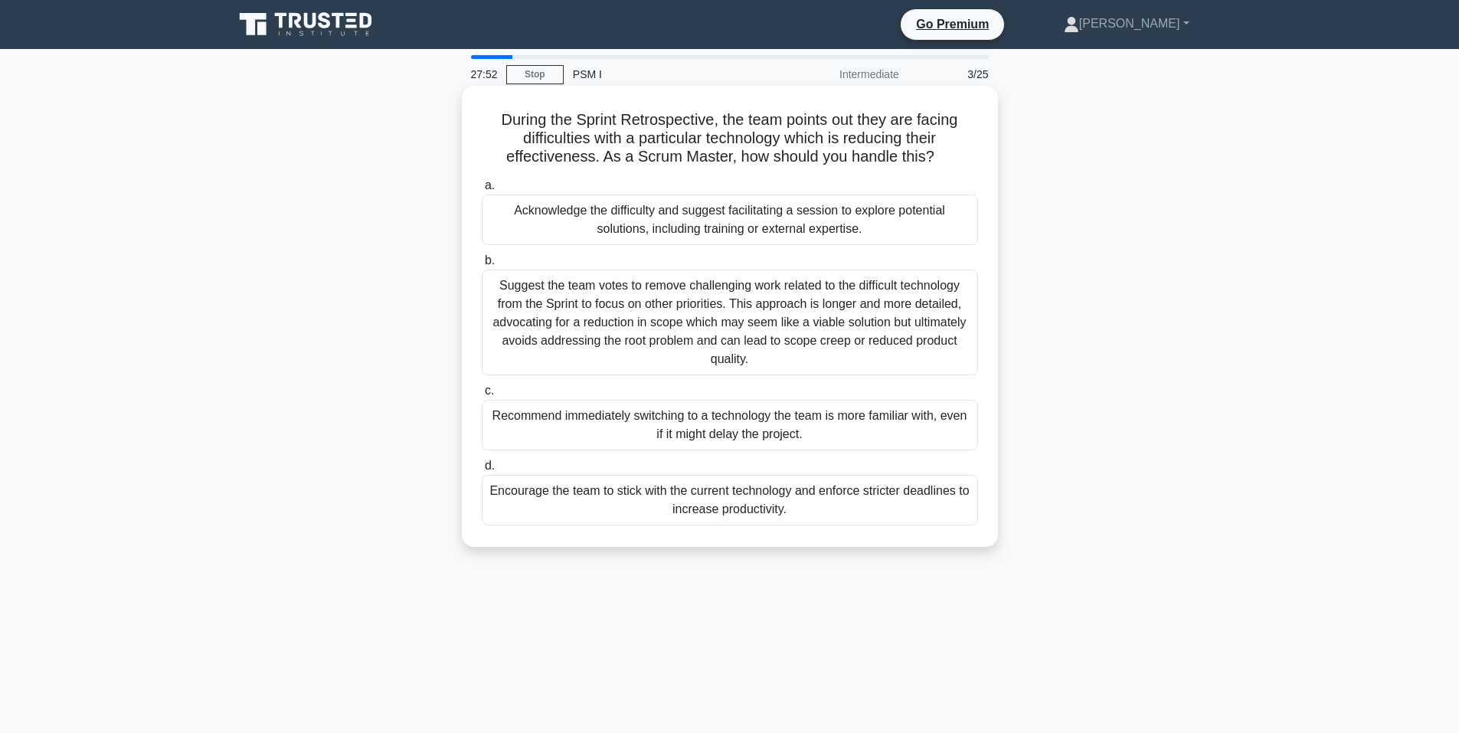
click at [868, 226] on div "Acknowledge the difficulty and suggest facilitating a session to explore potent…" at bounding box center [730, 219] width 496 height 51
click at [482, 191] on input "a. Acknowledge the difficulty and suggest facilitating a session to explore pot…" at bounding box center [482, 186] width 0 height 10
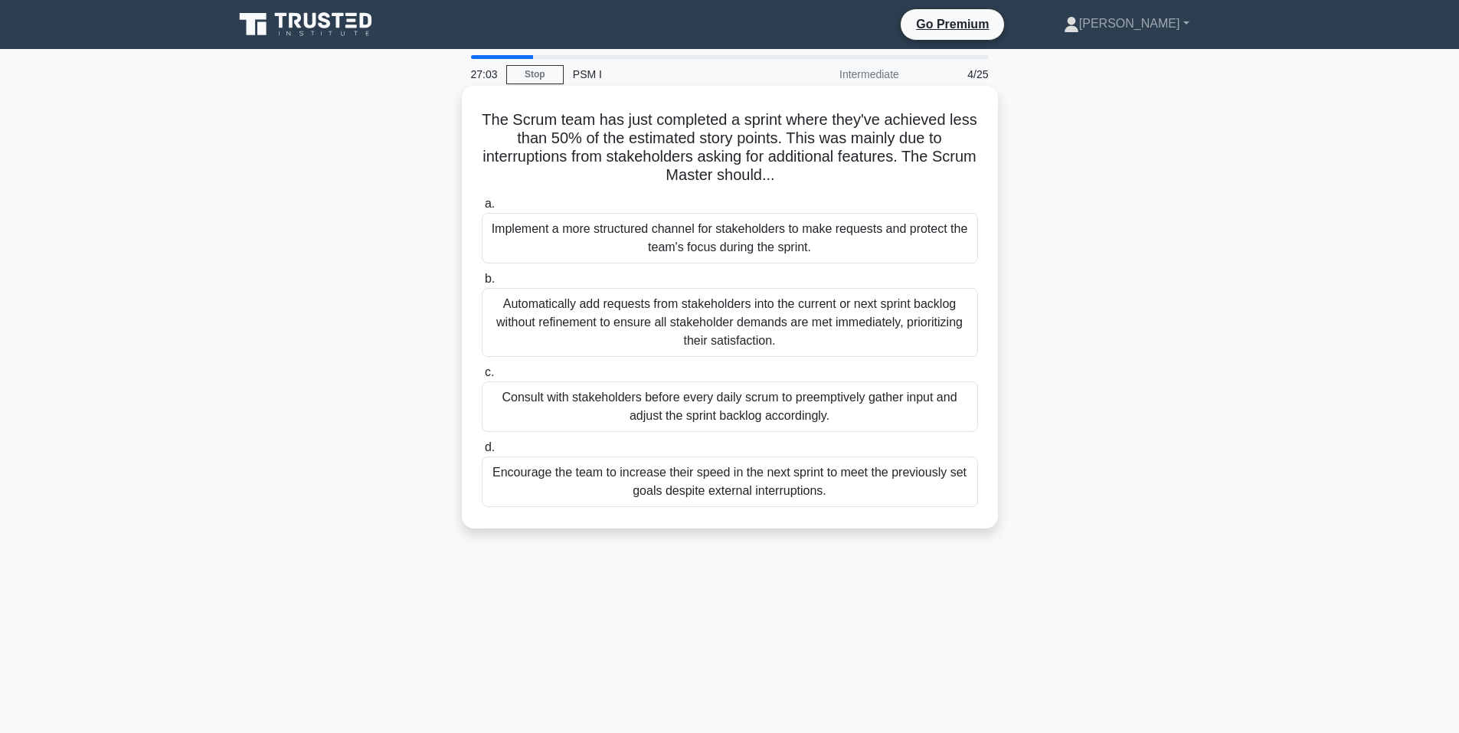
click at [877, 240] on div "Implement a more structured channel for stakeholders to make requests and prote…" at bounding box center [730, 238] width 496 height 51
click at [482, 209] on input "a. Implement a more structured channel for stakeholders to make requests and pr…" at bounding box center [482, 204] width 0 height 10
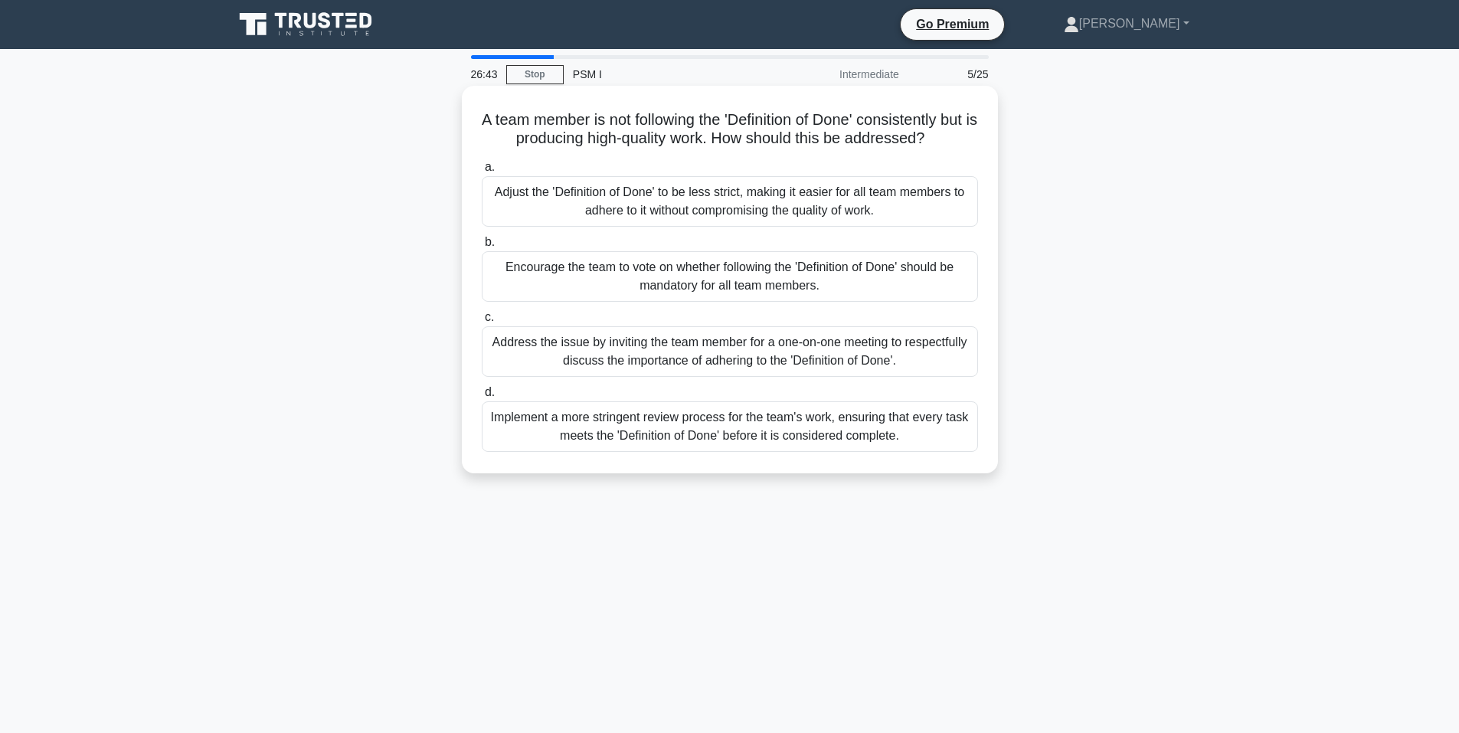
click at [759, 360] on div "Address the issue by inviting the team member for a one-on-one meeting to respe…" at bounding box center [730, 351] width 496 height 51
click at [482, 322] on input "c. Address the issue by inviting the team member for a one-on-one meeting to re…" at bounding box center [482, 317] width 0 height 10
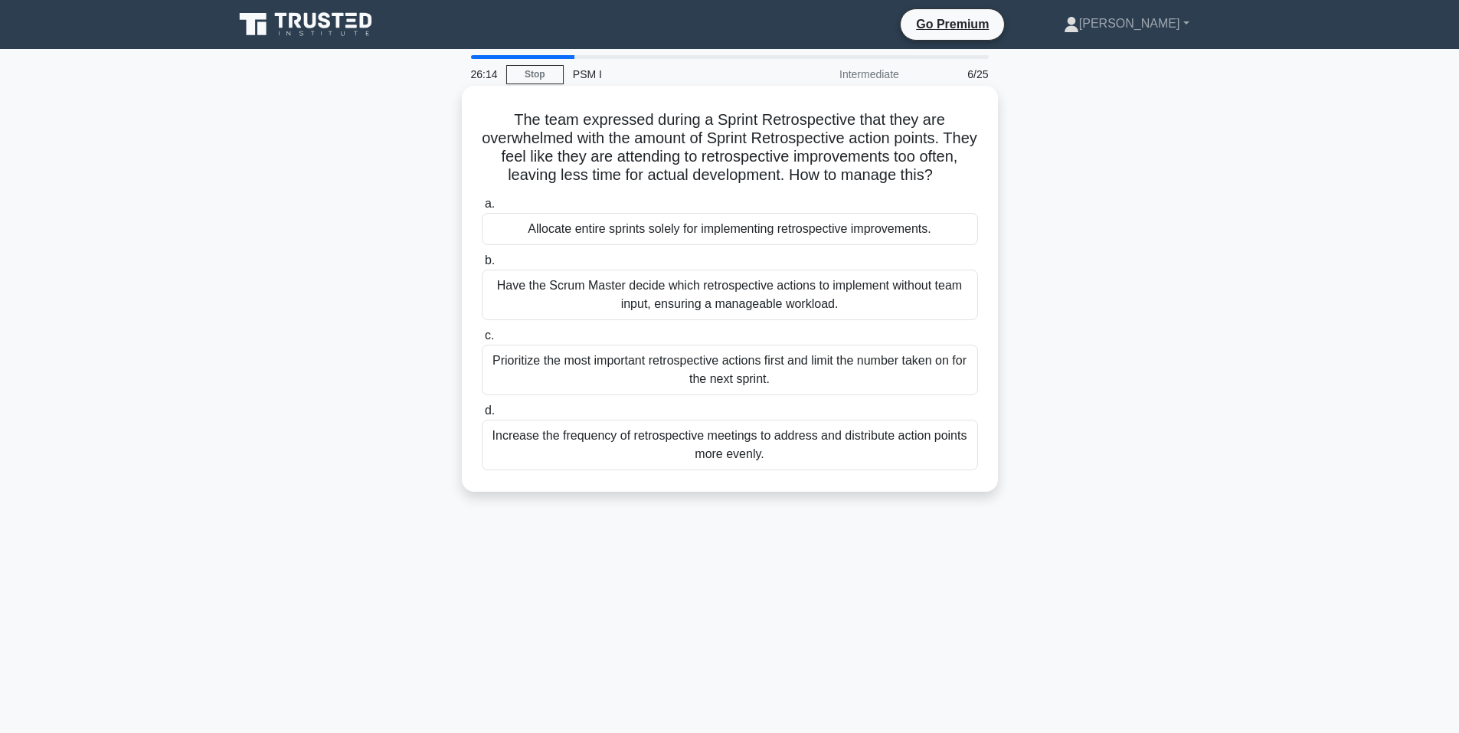
click at [770, 384] on div "Prioritize the most important retrospective actions first and limit the number …" at bounding box center [730, 370] width 496 height 51
click at [482, 341] on input "c. Prioritize the most important retrospective actions first and limit the numb…" at bounding box center [482, 336] width 0 height 10
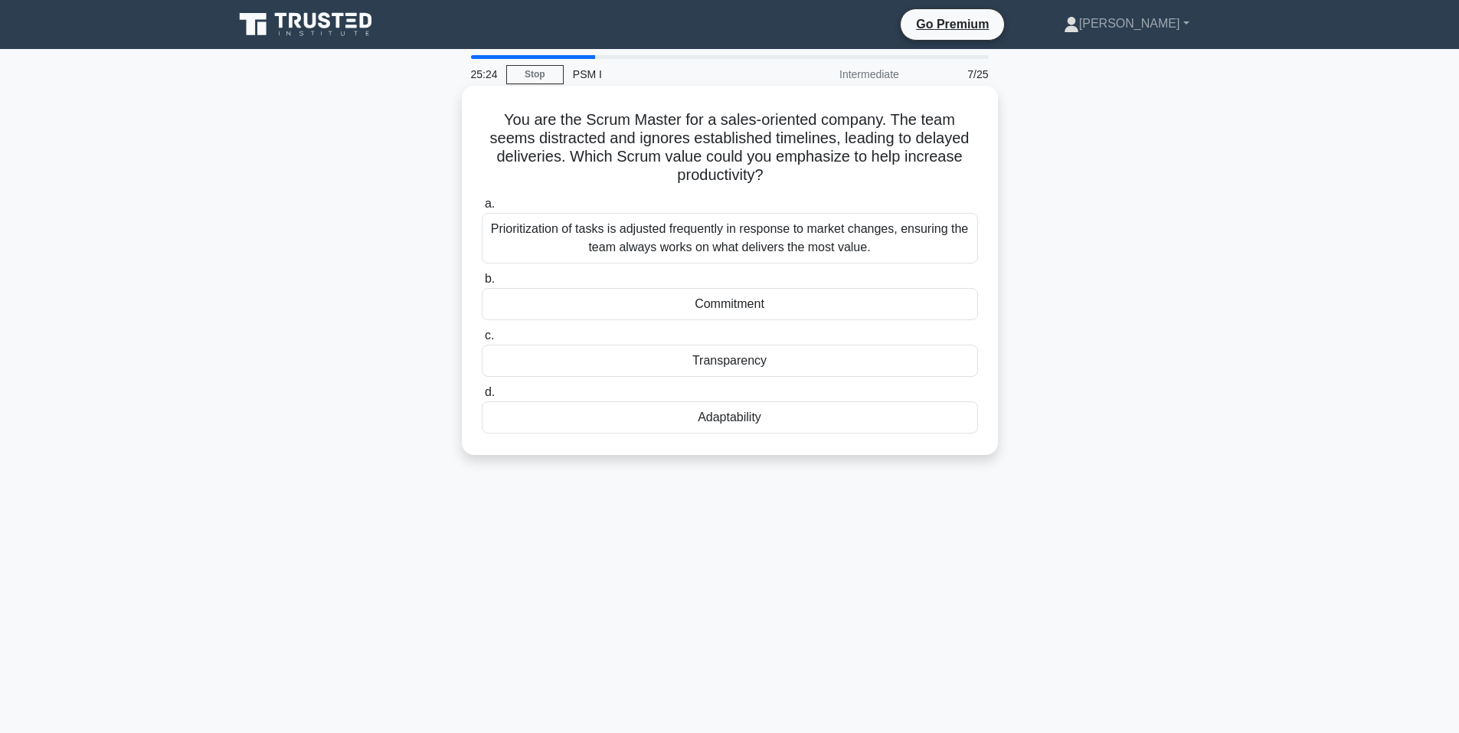
click at [779, 360] on div "Transparency" at bounding box center [730, 361] width 496 height 32
click at [482, 341] on input "c. Transparency" at bounding box center [482, 336] width 0 height 10
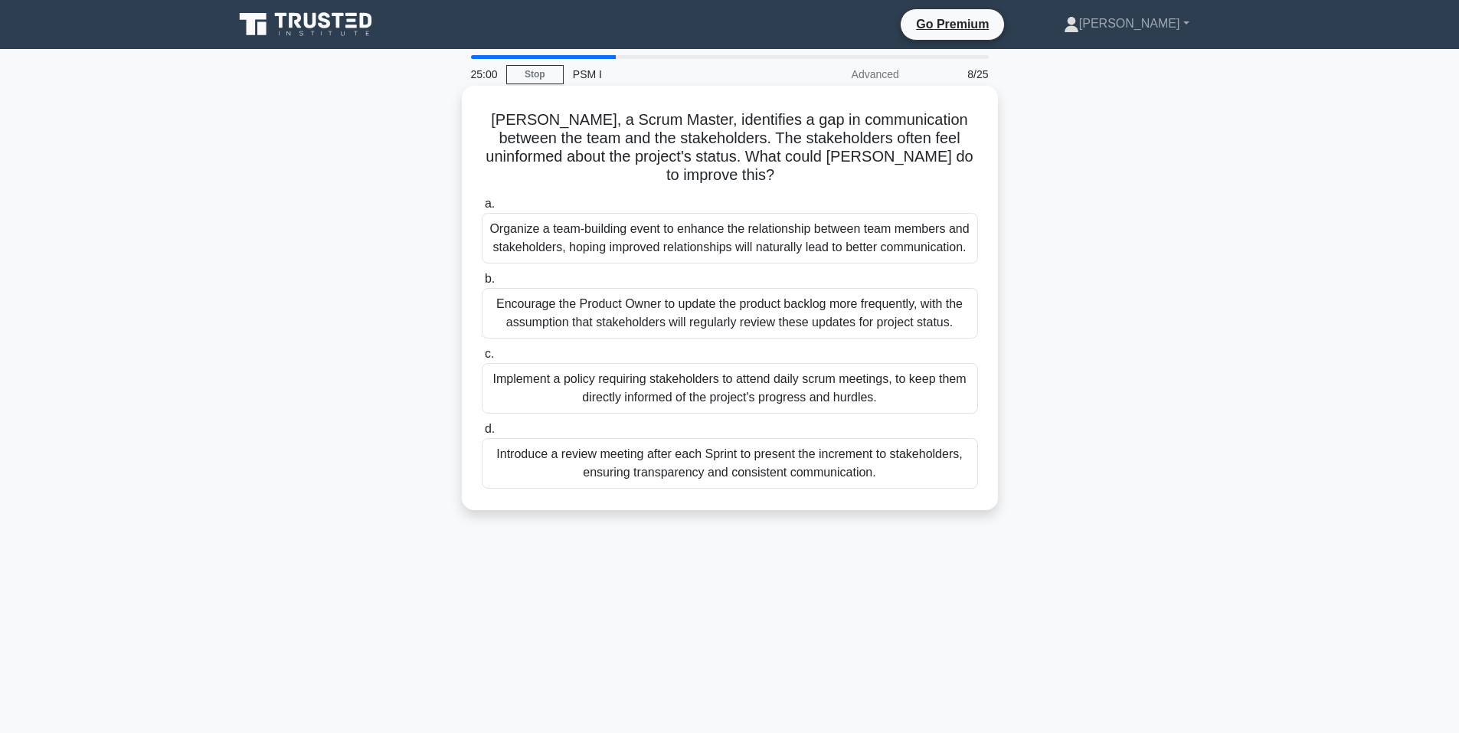
click at [873, 378] on div "Implement a policy requiring stakeholders to attend daily scrum meetings, to ke…" at bounding box center [730, 388] width 496 height 51
click at [482, 359] on input "c. Implement a policy requiring stakeholders to attend daily scrum meetings, to…" at bounding box center [482, 354] width 0 height 10
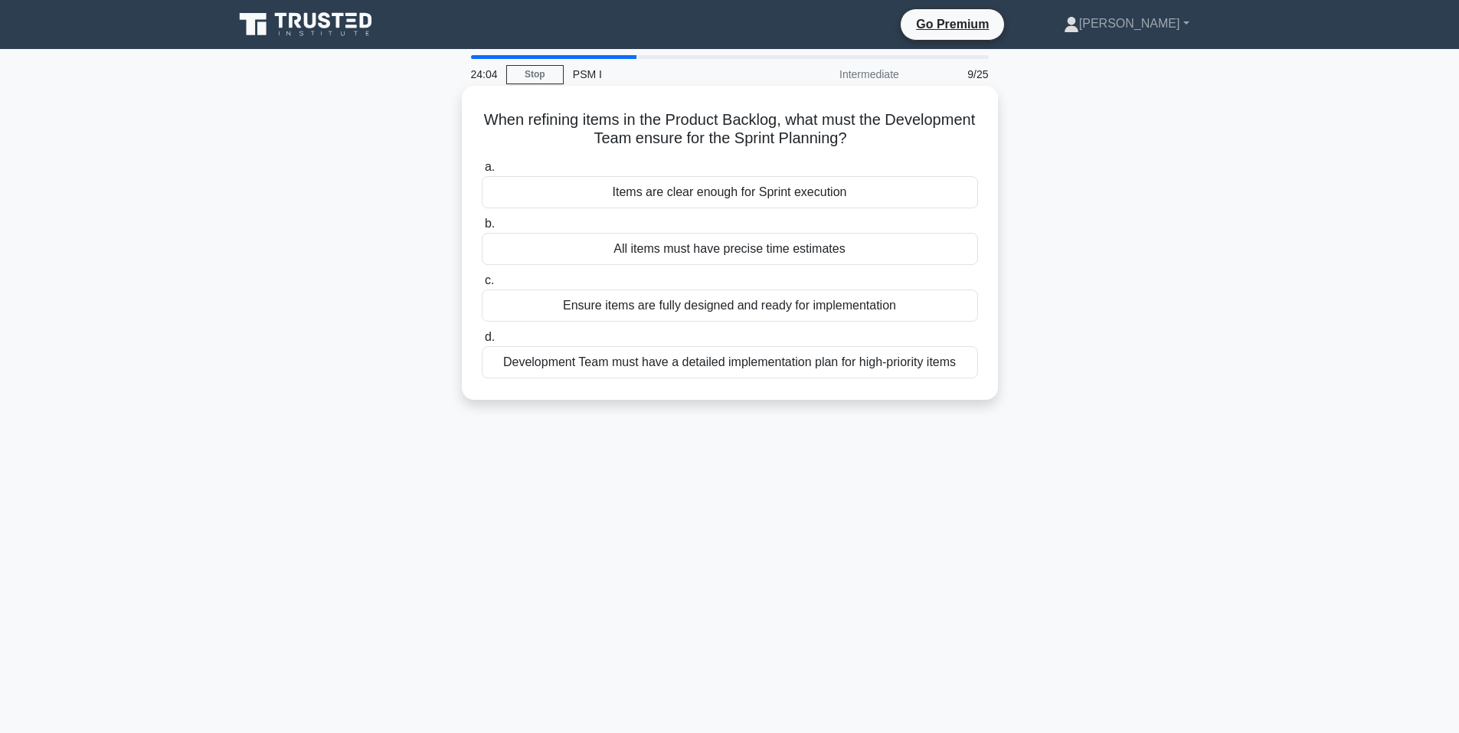
click at [694, 376] on div "Development Team must have a detailed implementation plan for high-priority ite…" at bounding box center [730, 362] width 496 height 32
click at [482, 342] on input "d. Development Team must have a detailed implementation plan for high-priority …" at bounding box center [482, 337] width 0 height 10
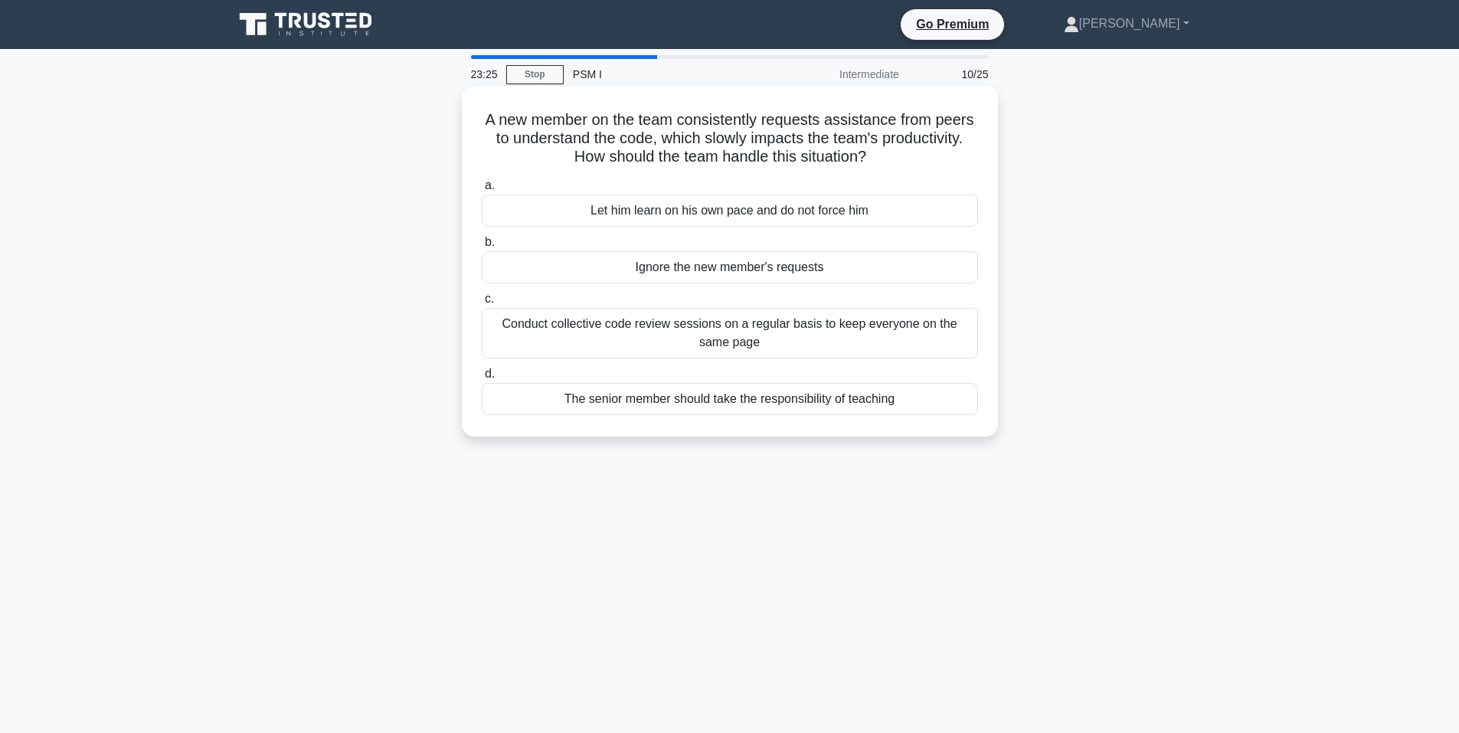
click at [724, 397] on div "The senior member should take the responsibility of teaching" at bounding box center [730, 399] width 496 height 32
click at [482, 379] on input "d. The senior member should take the responsibility of teaching" at bounding box center [482, 374] width 0 height 10
click at [853, 348] on div "Coach the team to focus on items within their control and influence, and suppor…" at bounding box center [730, 333] width 496 height 51
click at [482, 304] on input "c. Coach the team to focus on items within their control and influence, and sup…" at bounding box center [482, 299] width 0 height 10
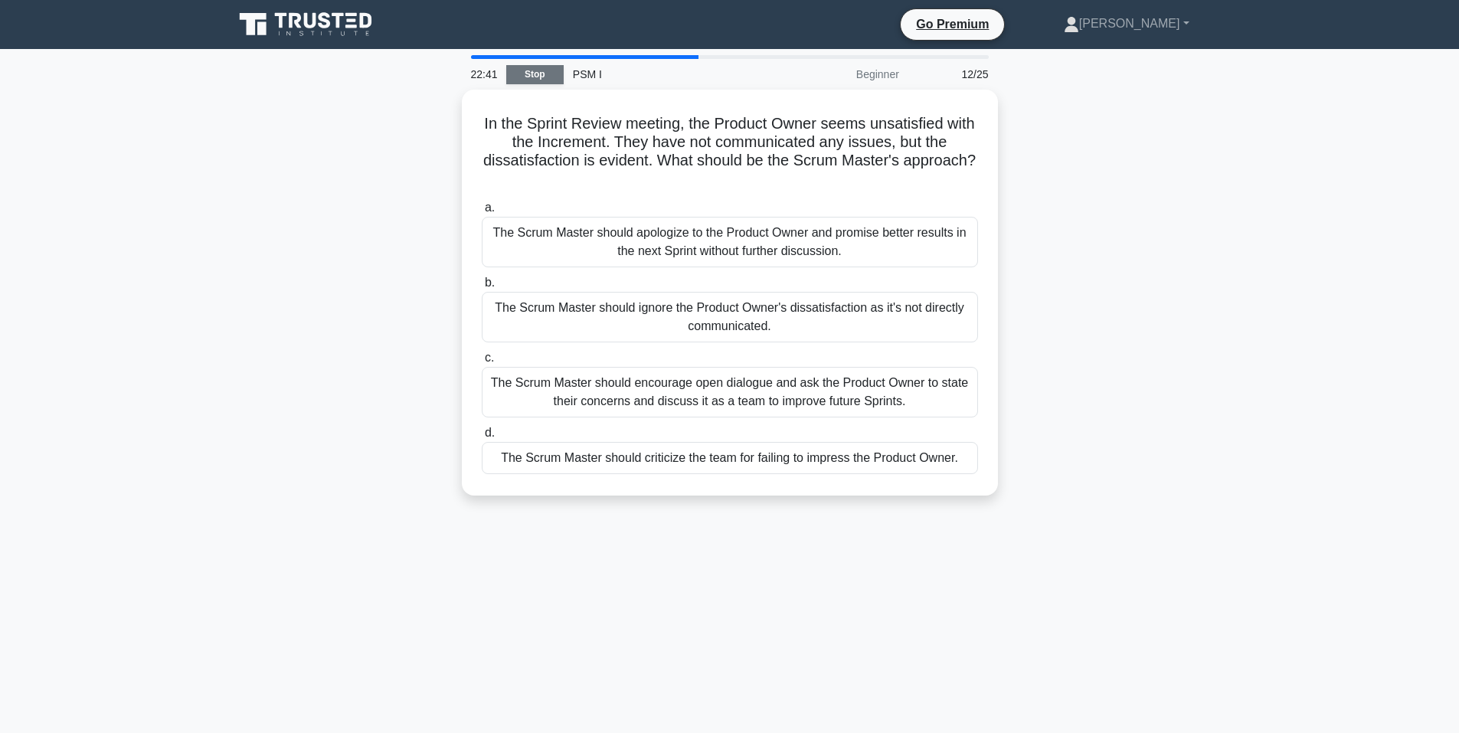
click at [526, 78] on link "Stop" at bounding box center [534, 74] width 57 height 19
